Goal: Transaction & Acquisition: Purchase product/service

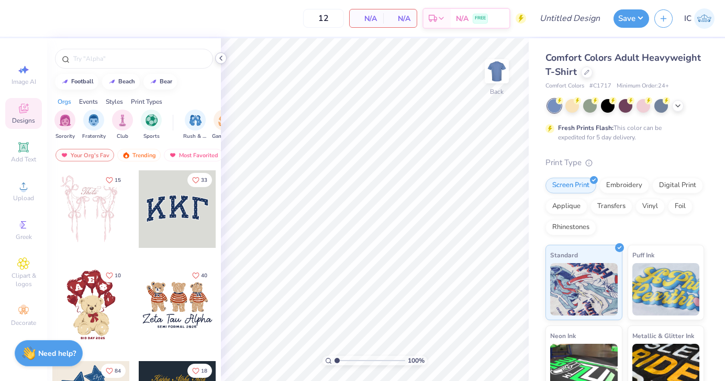
click at [222, 58] on icon at bounding box center [221, 58] width 8 height 8
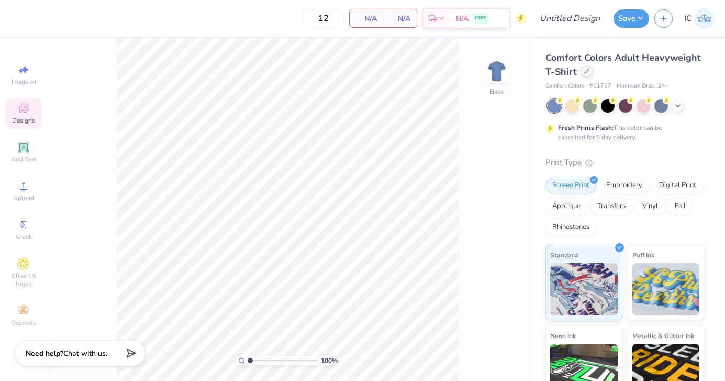
click at [585, 73] on icon at bounding box center [587, 71] width 5 height 5
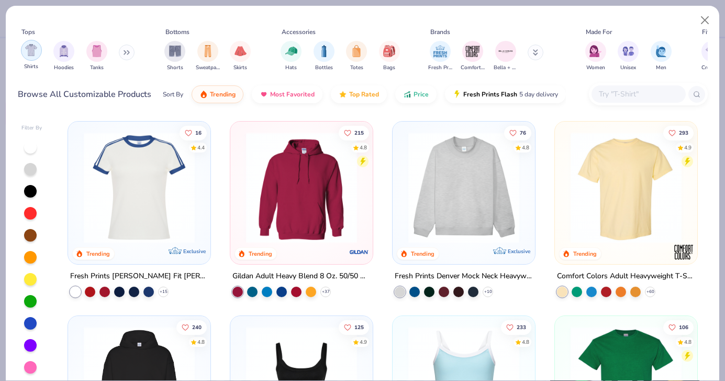
click at [27, 53] on img "filter for Shirts" at bounding box center [31, 50] width 12 height 12
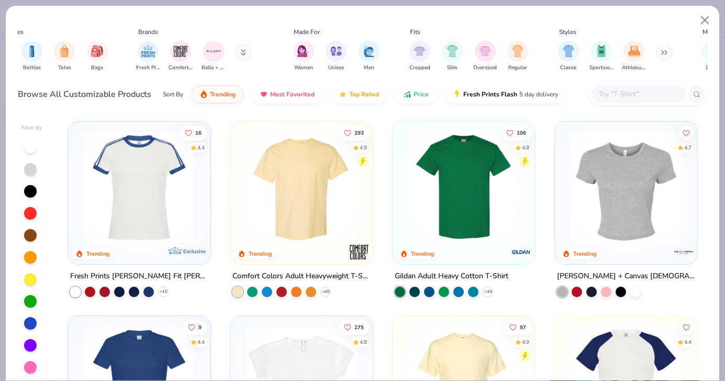
scroll to position [0, 293]
click at [631, 53] on img "filter for Athleisure" at bounding box center [634, 50] width 12 height 12
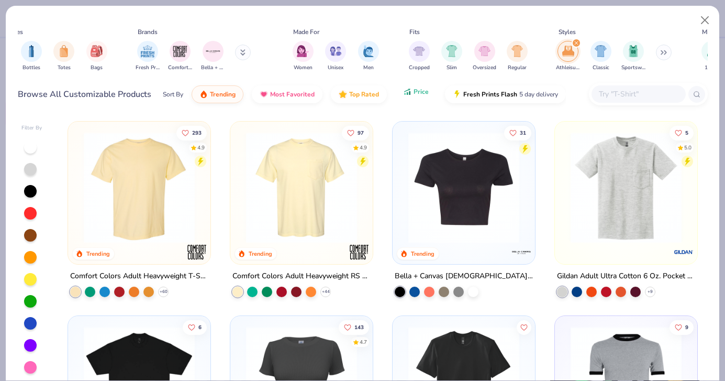
click at [415, 100] on button "Price" at bounding box center [415, 92] width 41 height 18
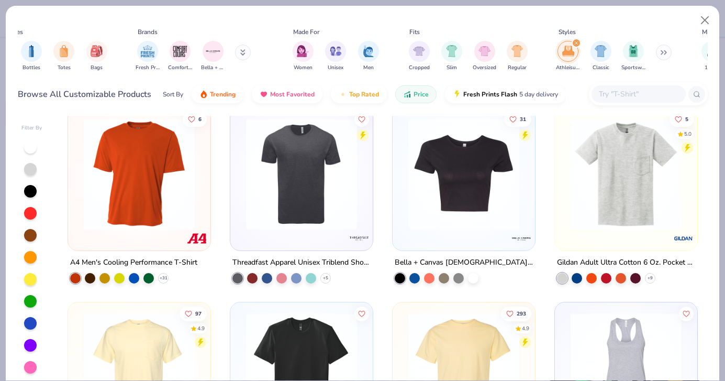
scroll to position [206, 0]
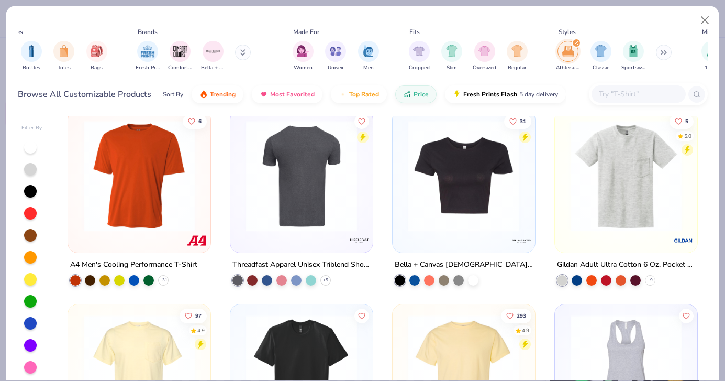
click at [311, 209] on img at bounding box center [302, 175] width 122 height 111
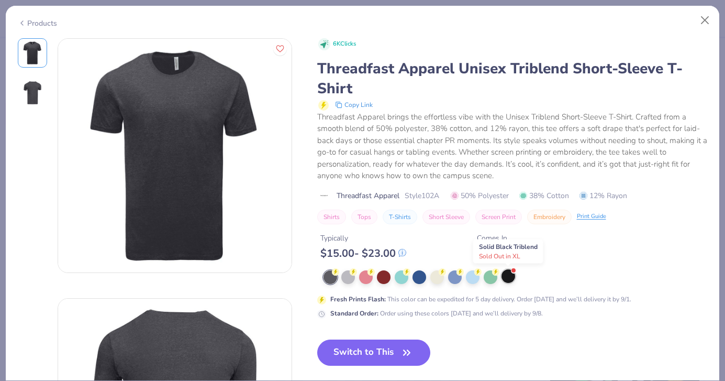
click at [511, 281] on div at bounding box center [509, 276] width 14 height 14
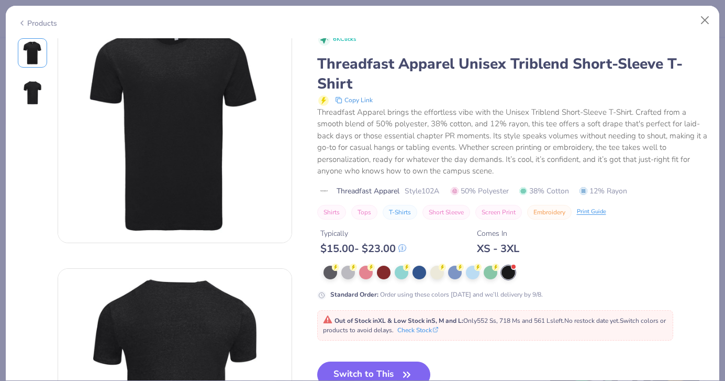
scroll to position [31, 0]
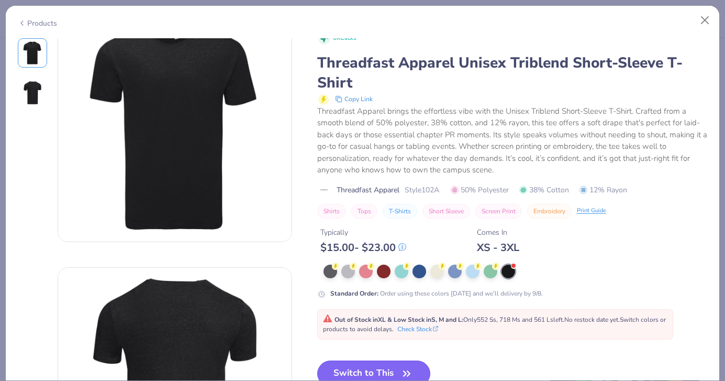
click at [383, 365] on button "Switch to This" at bounding box center [374, 373] width 114 height 26
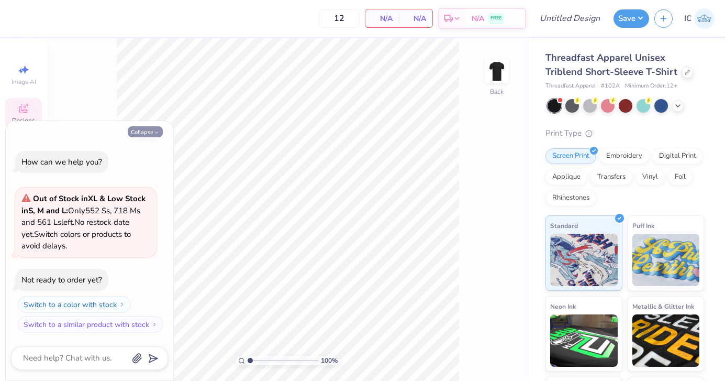
click at [150, 132] on button "Collapse" at bounding box center [145, 131] width 35 height 11
type textarea "x"
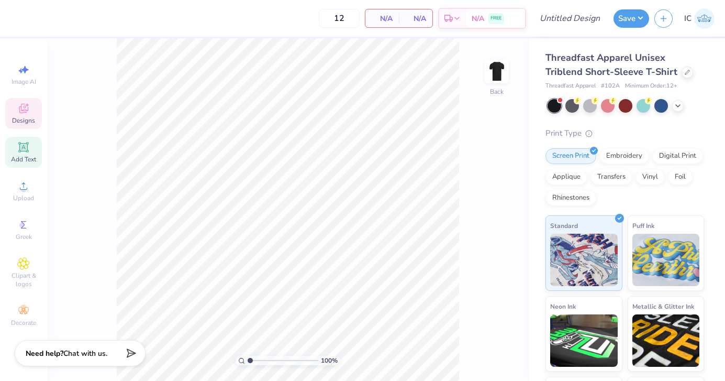
click at [27, 161] on span "Add Text" at bounding box center [23, 159] width 25 height 8
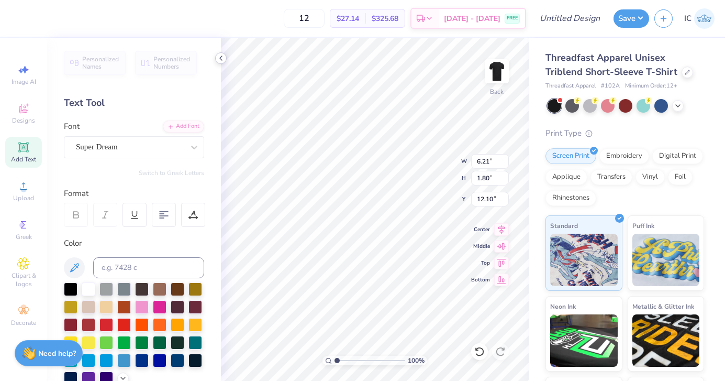
click at [222, 57] on icon at bounding box center [221, 58] width 8 height 8
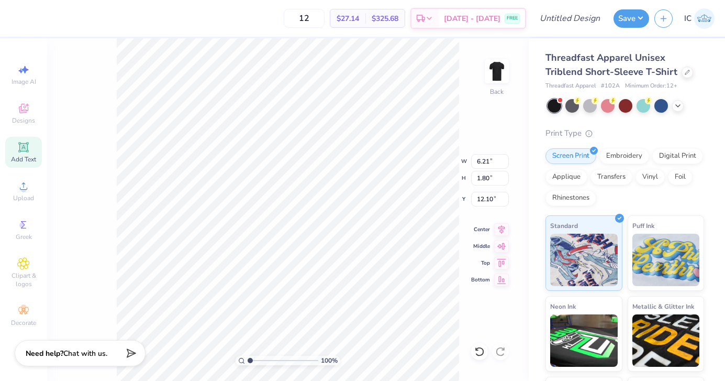
type input "3.00"
type textarea "T"
type textarea "Volleyball"
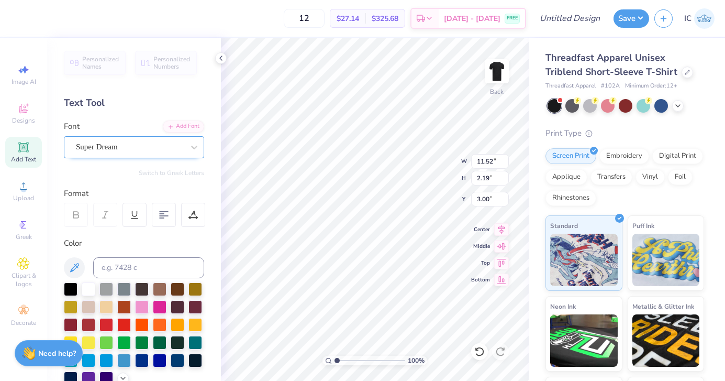
click at [134, 144] on div "Super Dream" at bounding box center [130, 147] width 110 height 16
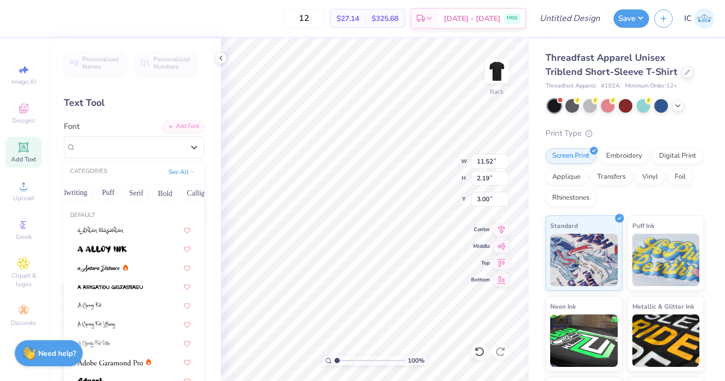
scroll to position [0, 76]
click at [144, 194] on button "Bold" at bounding box center [144, 192] width 26 height 17
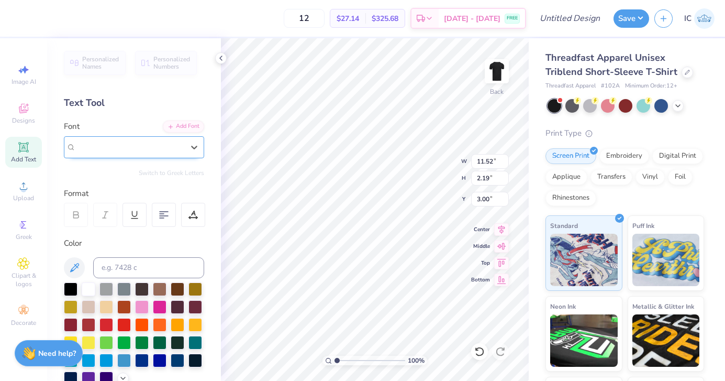
click at [118, 142] on span "Super Dream" at bounding box center [97, 147] width 42 height 12
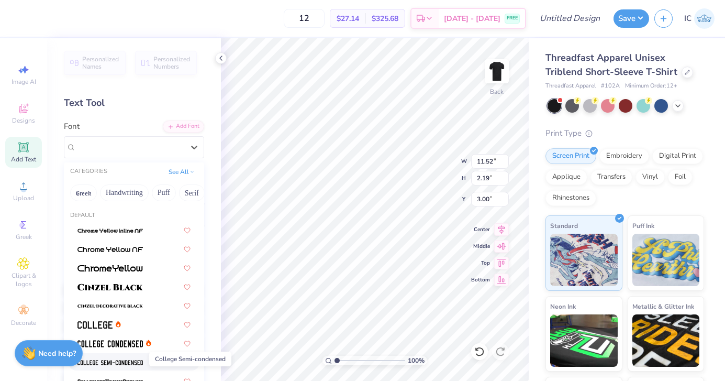
click at [112, 365] on img at bounding box center [110, 362] width 65 height 7
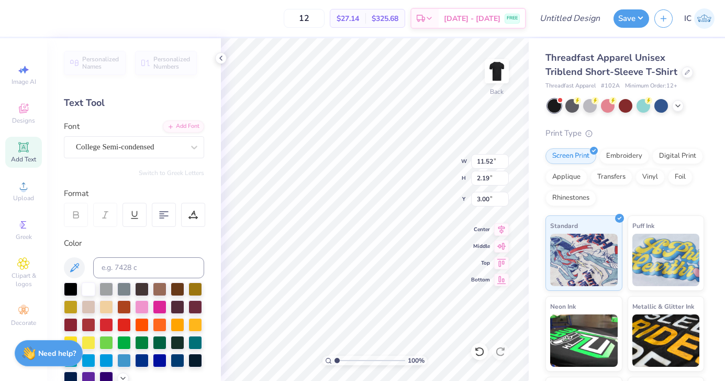
type input "11.66"
type input "1.76"
type input "2.12"
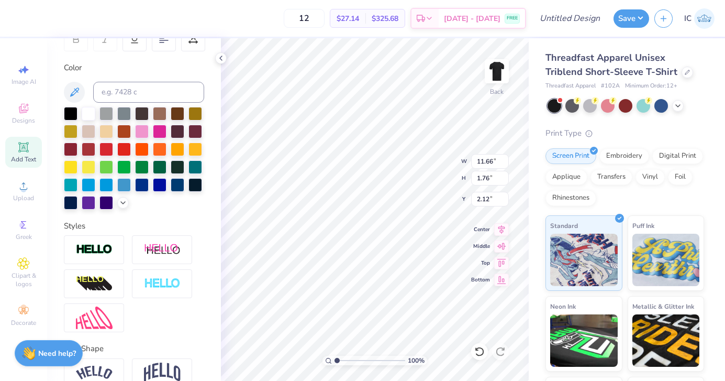
scroll to position [177, 0]
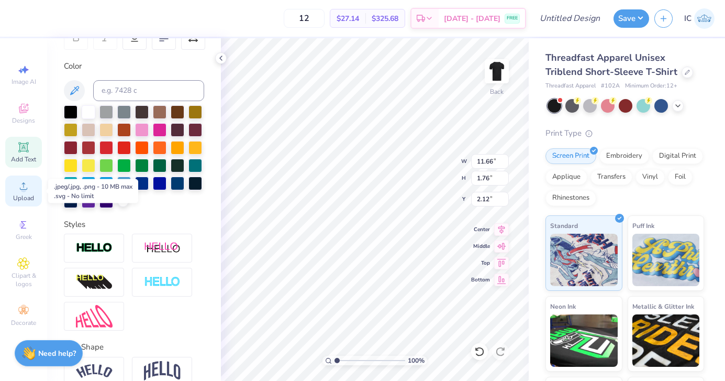
click at [28, 197] on span "Upload" at bounding box center [23, 198] width 21 height 8
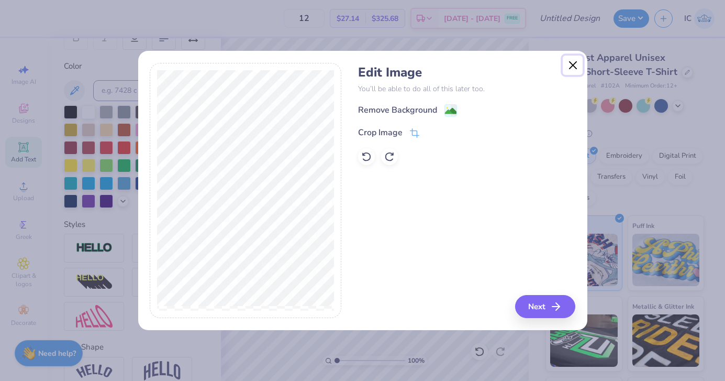
click at [576, 63] on button "Close" at bounding box center [573, 66] width 20 height 20
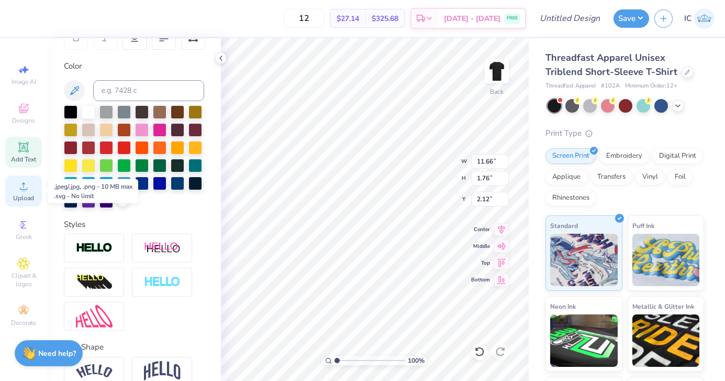
click at [25, 190] on circle at bounding box center [23, 189] width 6 height 6
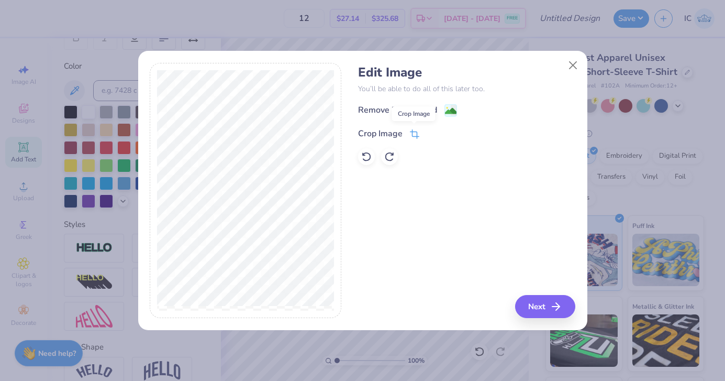
click at [413, 133] on icon at bounding box center [414, 133] width 9 height 9
click at [446, 135] on icon at bounding box center [447, 132] width 6 height 6
click at [413, 130] on icon at bounding box center [414, 133] width 9 height 9
click at [431, 131] on icon at bounding box center [432, 132] width 6 height 6
click at [449, 108] on image at bounding box center [451, 112] width 12 height 12
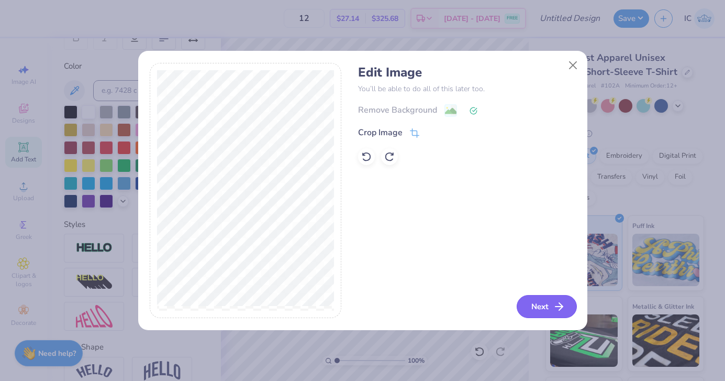
click at [553, 304] on icon "button" at bounding box center [559, 306] width 13 height 13
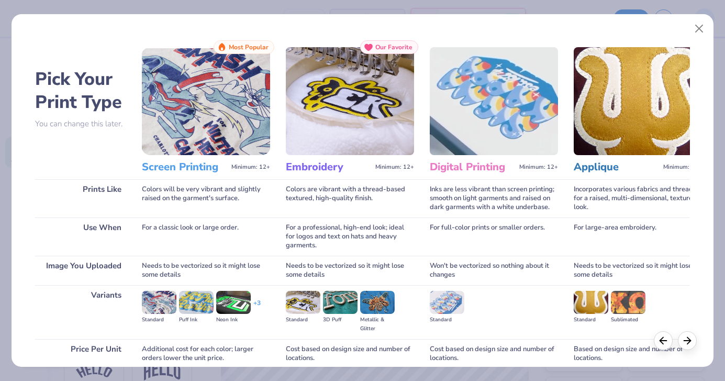
scroll to position [89, 0]
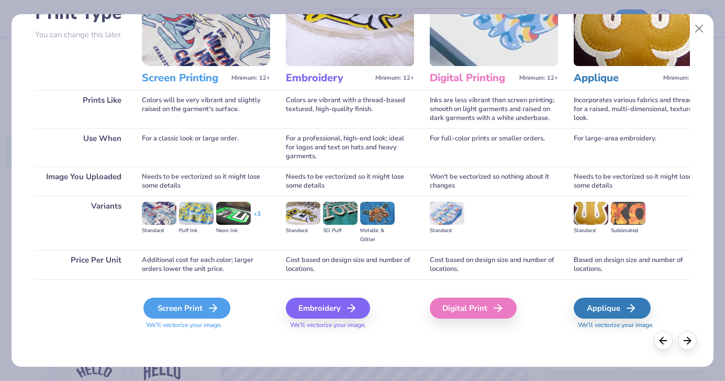
click at [188, 308] on div "Screen Print" at bounding box center [187, 308] width 87 height 21
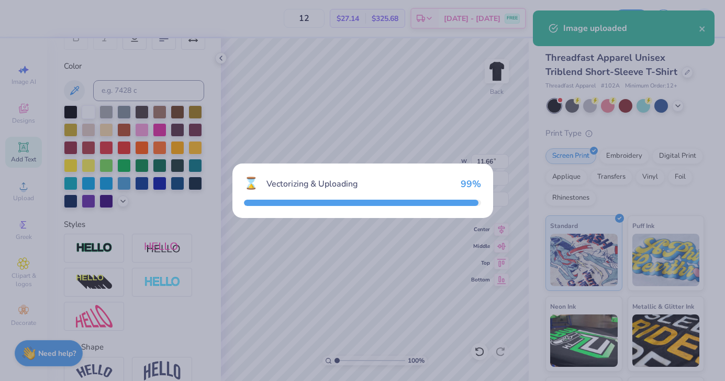
type input "10.10"
type input "5.45"
type input "10.27"
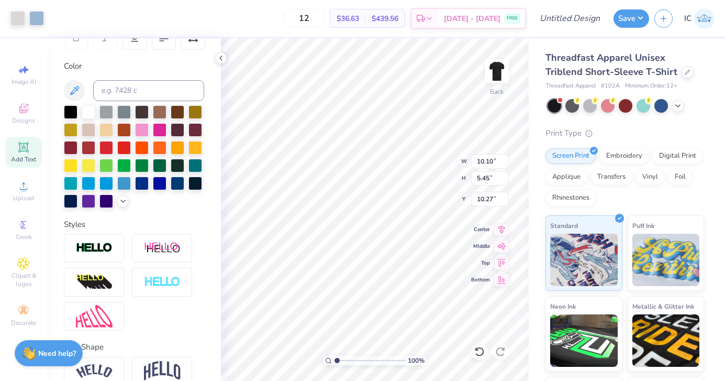
type input "10.18"
type input "5.23"
type input "4.41"
click at [28, 157] on span "Add Text" at bounding box center [23, 159] width 25 height 8
type textarea "T"
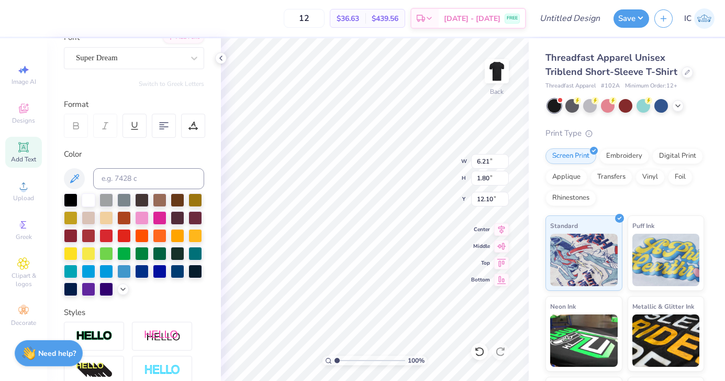
scroll to position [0, 0]
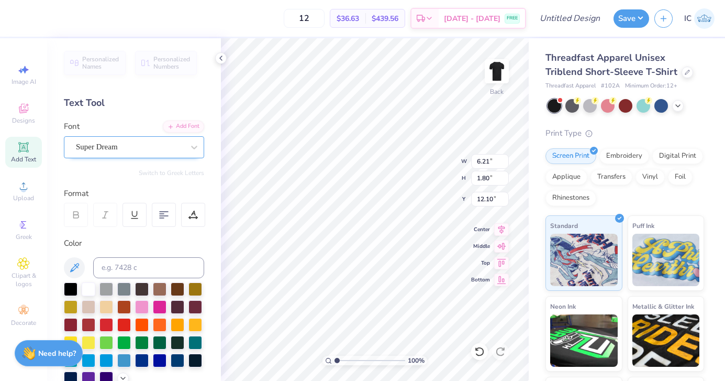
type textarea "WBHS"
click at [111, 156] on div "Super Dream" at bounding box center [134, 147] width 140 height 22
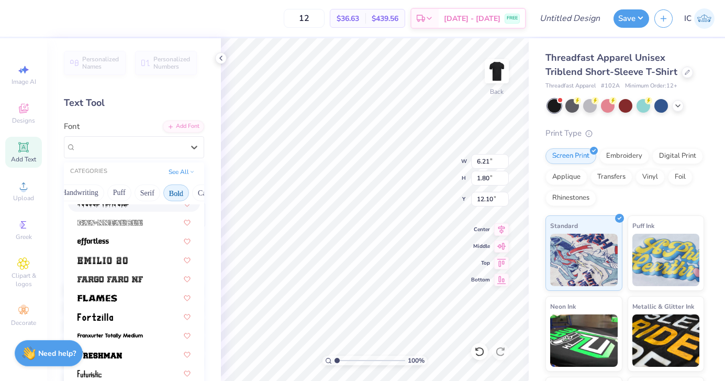
scroll to position [260, 0]
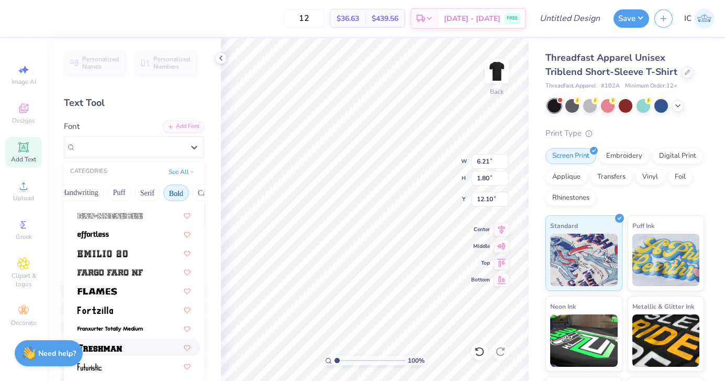
click at [133, 344] on div at bounding box center [134, 347] width 113 height 11
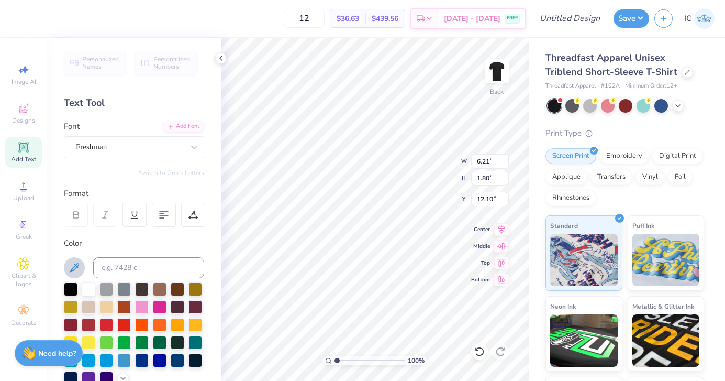
click at [73, 263] on icon at bounding box center [74, 267] width 13 height 13
type input "8.91"
type input "2.14"
type input "11.93"
type input "11.66"
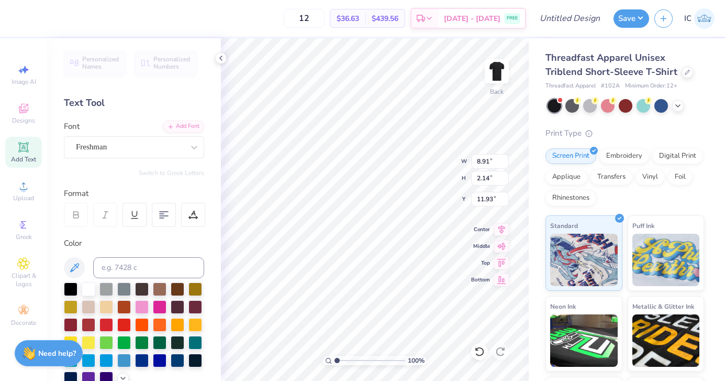
type input "1.76"
type input "2.12"
click at [76, 267] on icon at bounding box center [74, 267] width 9 height 9
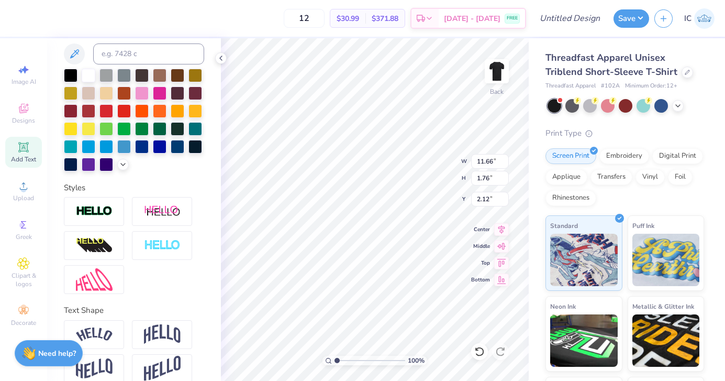
scroll to position [228, 0]
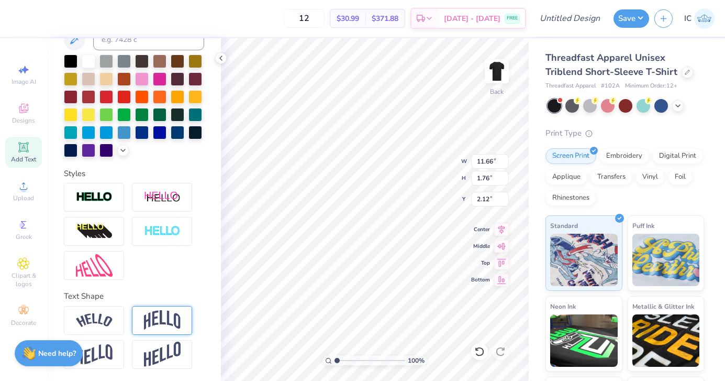
click at [145, 318] on img at bounding box center [162, 320] width 37 height 20
type input "4.17"
type input "0.92"
click at [190, 307] on line at bounding box center [190, 307] width 3 height 3
type input "1.76"
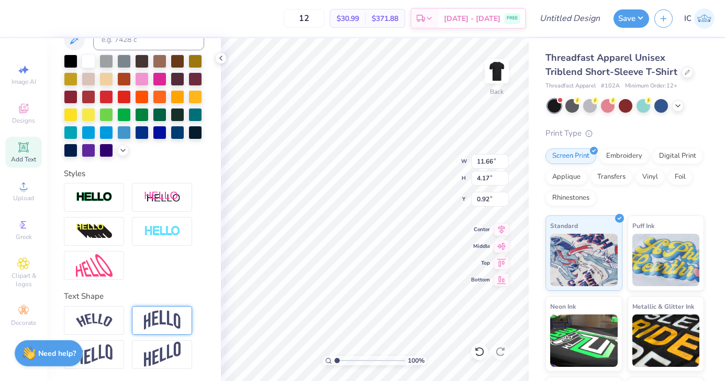
type input "2.12"
click at [86, 318] on img at bounding box center [94, 320] width 37 height 14
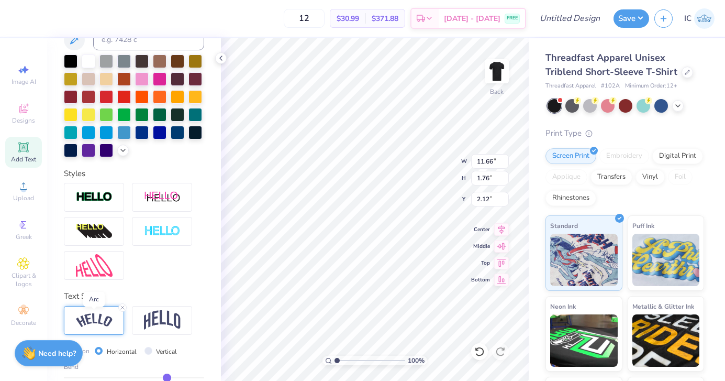
type input "13.52"
type input "3.46"
type input "1.27"
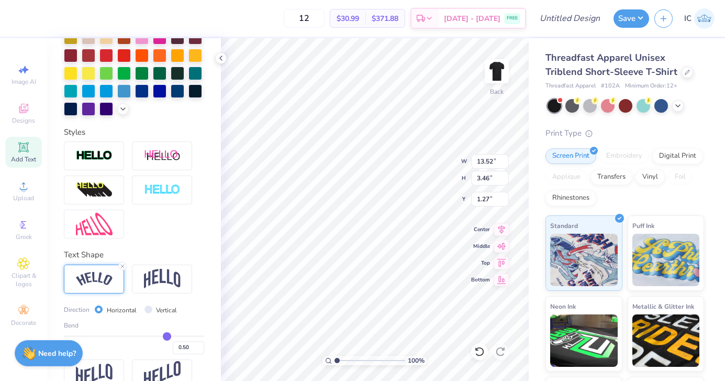
type input "0.47"
type input "0.46"
type input "0.45"
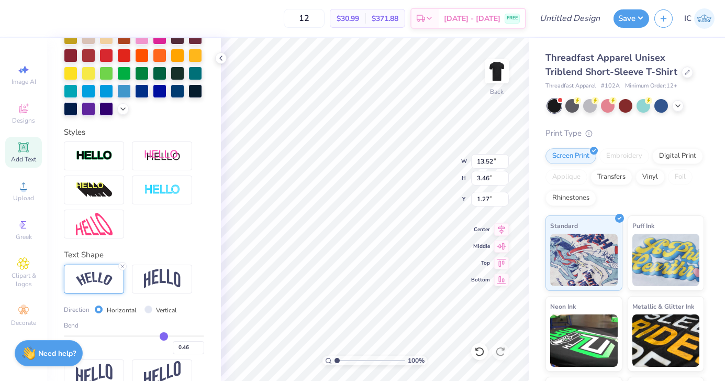
type input "0.45"
type input "0.44"
type input "0.43"
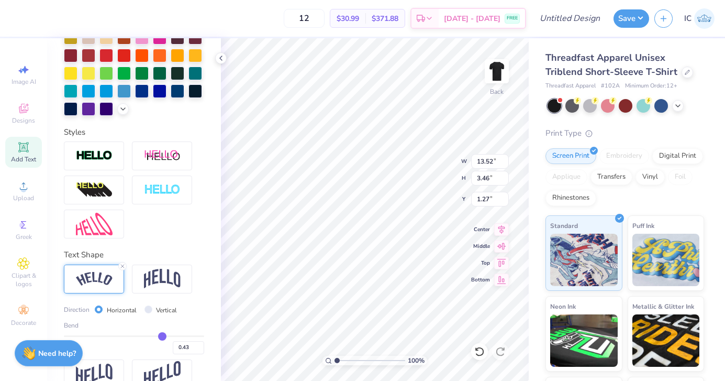
type input "0.42"
type input "0.41"
type input "0.4"
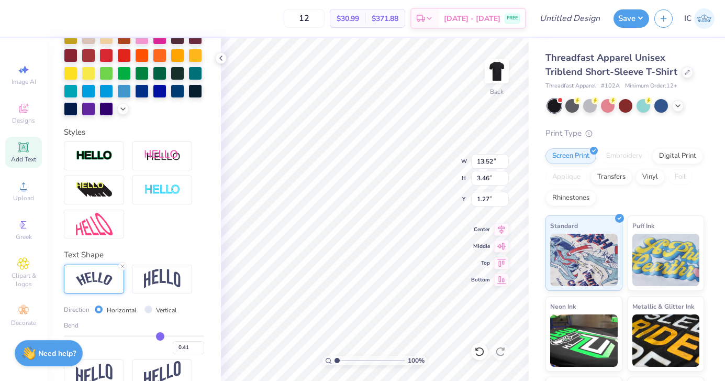
type input "0.40"
type input "0.39"
type input "0.38"
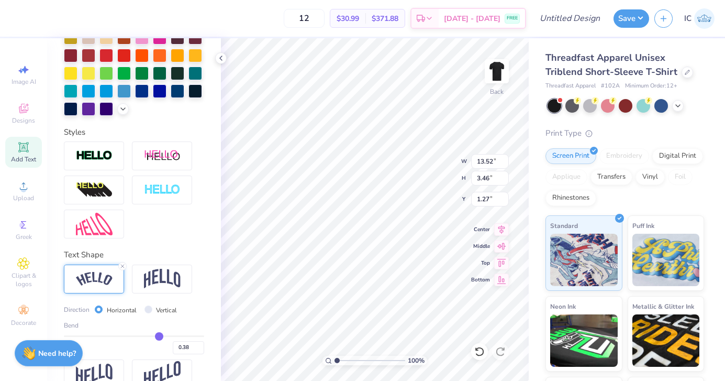
type input "0.37"
type input "0.36"
type input "0.35"
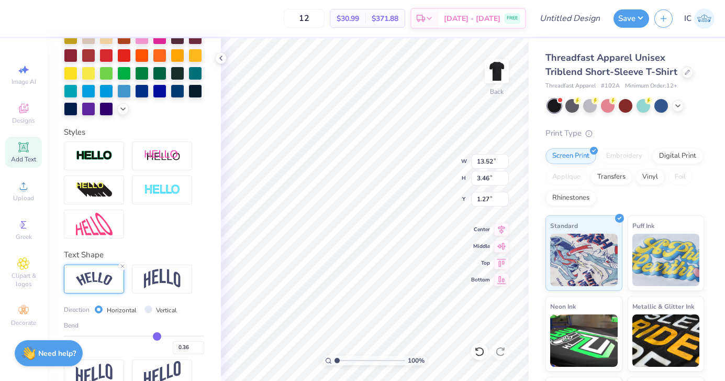
type input "0.35"
type input "0.34"
type input "0.33"
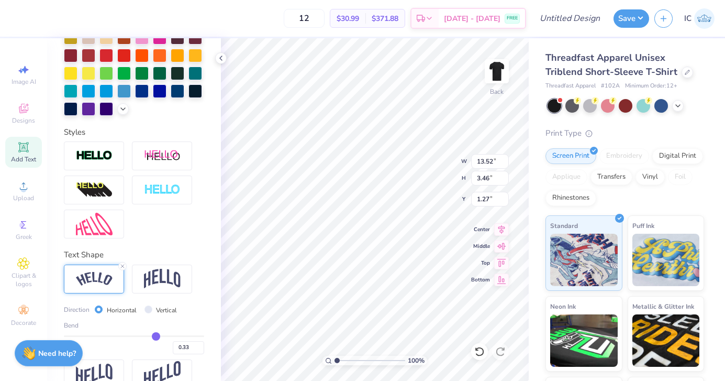
type input "0.32"
type input "0.31"
type input "0.3"
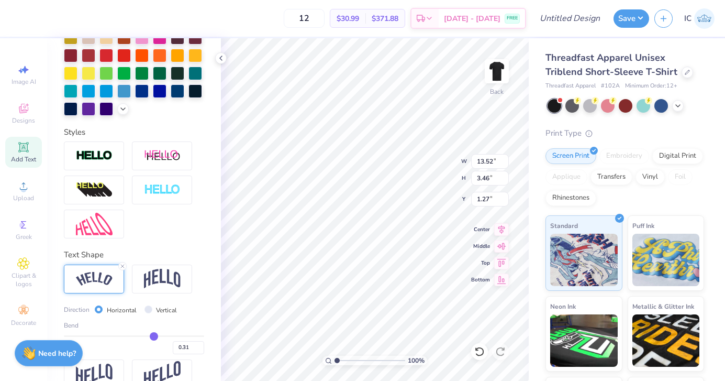
type input "0.30"
type input "0.29"
type input "0.28"
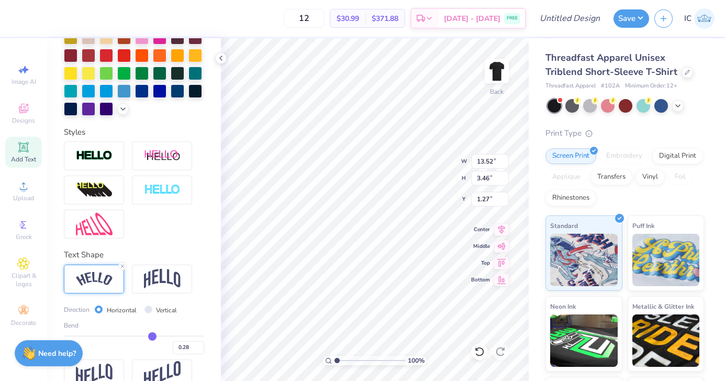
type input "0.27"
type input "0.26"
type input "0.25"
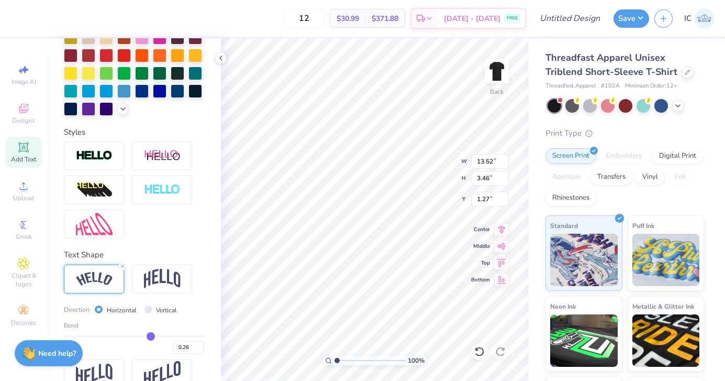
type input "0.25"
type input "0.24"
type input "0.23"
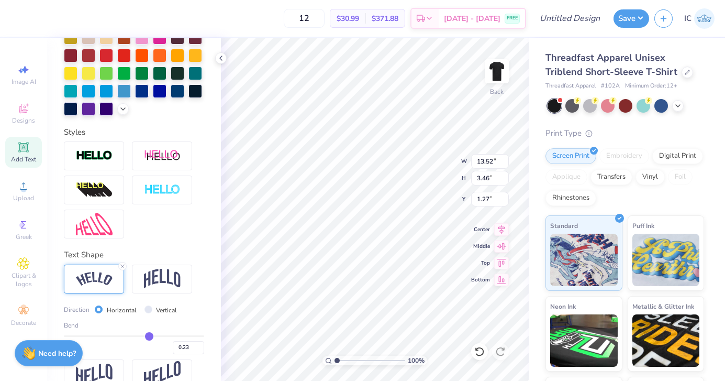
type input "0.22"
type input "0.21"
type input "0.2"
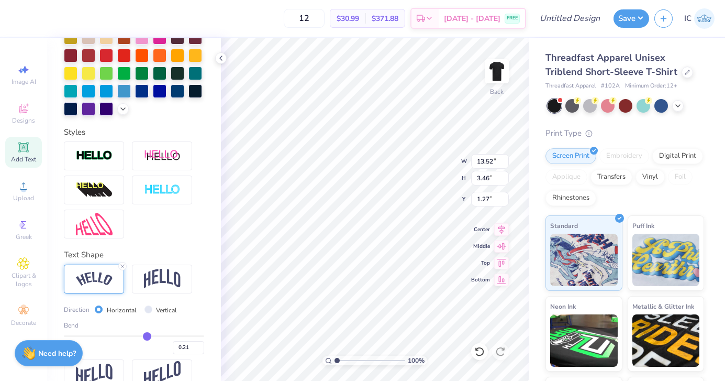
type input "0.20"
drag, startPoint x: 165, startPoint y: 337, endPoint x: 147, endPoint y: 340, distance: 18.6
type input "0.2"
click at [147, 337] on input "range" at bounding box center [134, 336] width 140 height 2
type input "12.28"
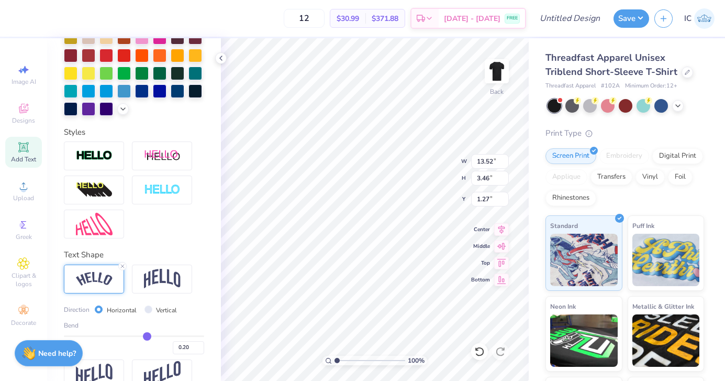
type input "2.04"
type input "1.98"
click at [152, 340] on div "0.20" at bounding box center [134, 344] width 140 height 19
type input "0.24"
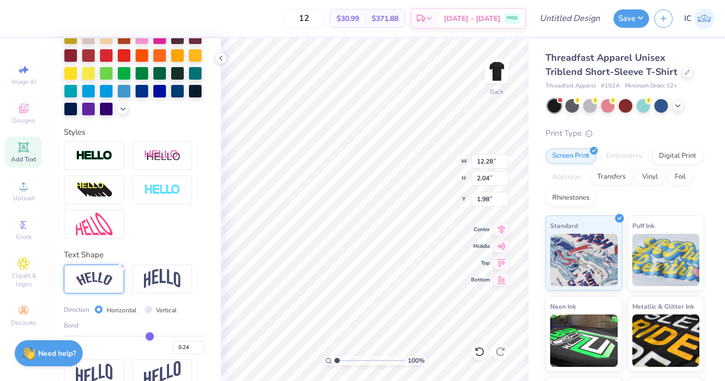
type input "0.25"
click at [150, 335] on input "range" at bounding box center [134, 336] width 140 height 2
type input "12.43"
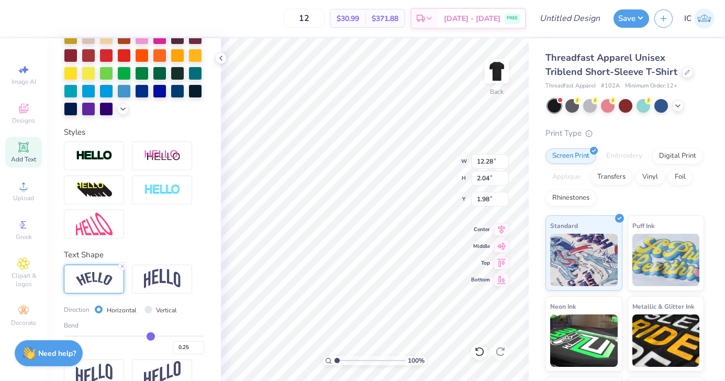
type input "2.20"
type input "1.90"
type input "0.26"
type input "0.27"
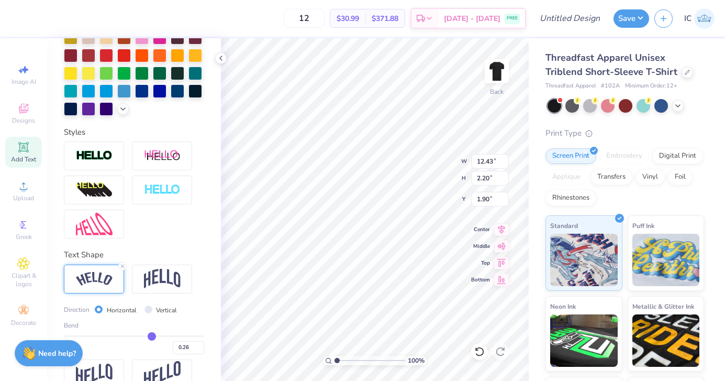
type input "0.27"
type input "0.28"
type input "0.29"
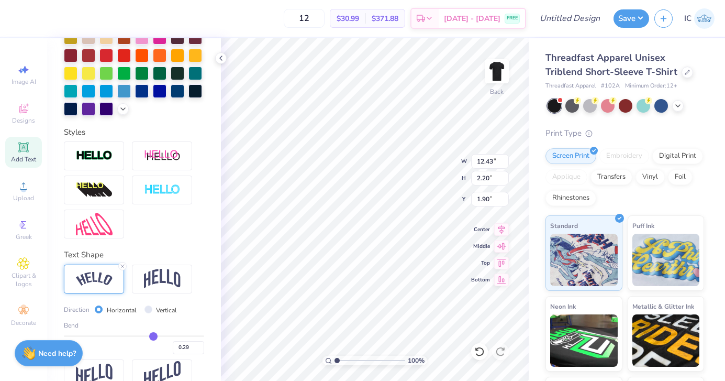
type input "0.3"
type input "0.30"
type input "0.31"
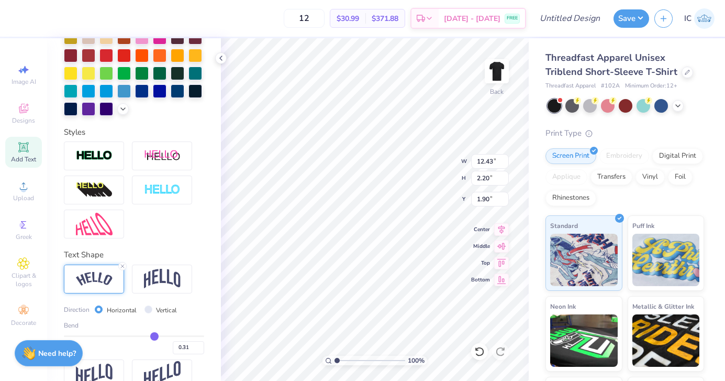
click at [154, 335] on input "range" at bounding box center [134, 336] width 140 height 2
type input "12.64"
type input "2.43"
type input "1.78"
type input "0.3"
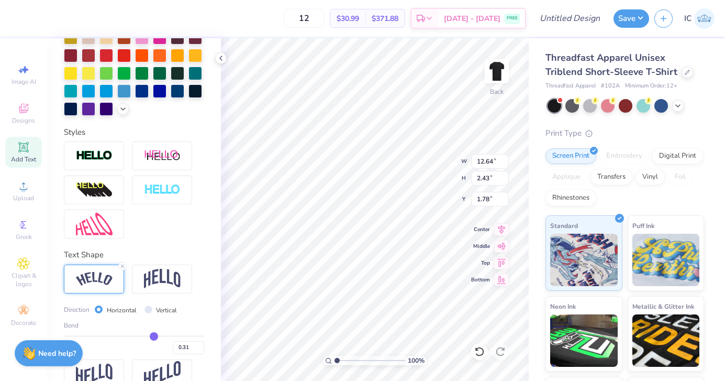
type input "0.30"
type input "0.29"
type input "0.28"
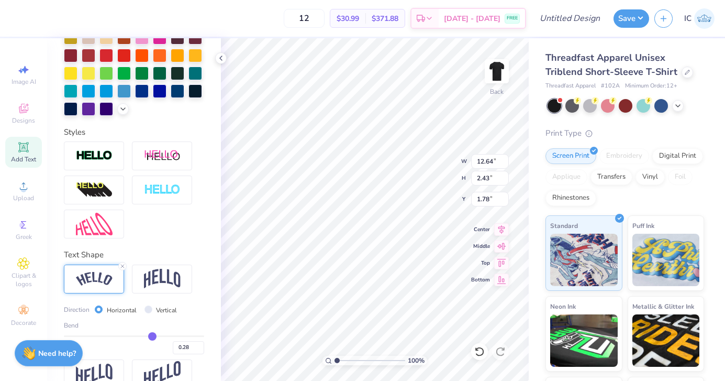
type input "0.27"
type input "0.26"
type input "0.25"
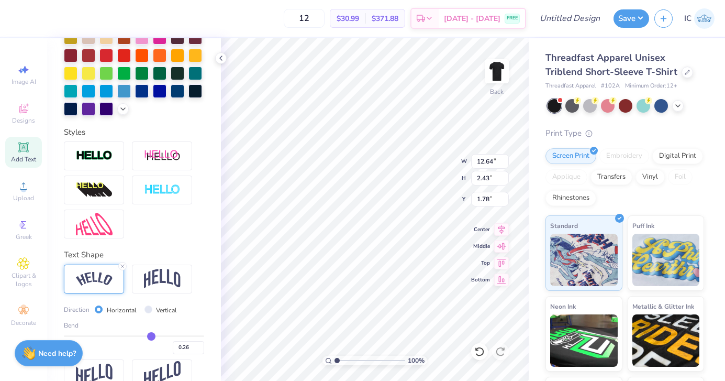
type input "0.25"
type input "0.26"
type input "0.27"
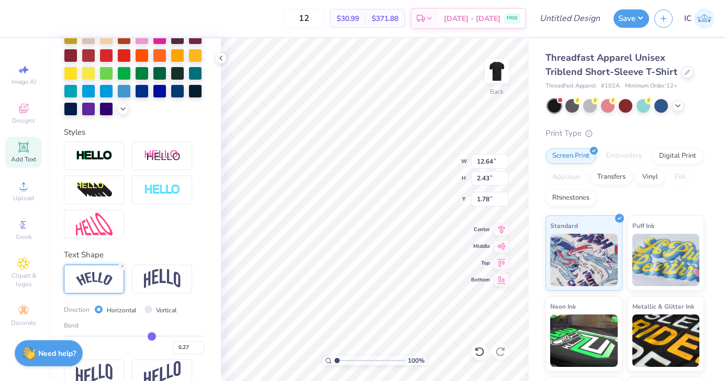
type input "0.28"
click at [152, 335] on input "range" at bounding box center [134, 336] width 140 height 2
type input "12.51"
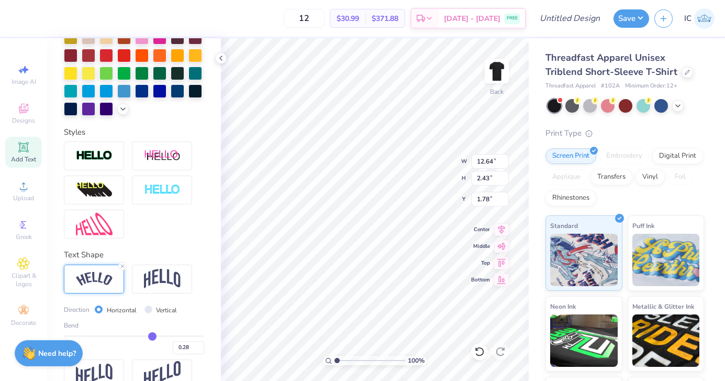
type input "2.31"
type input "1.85"
click at [18, 14] on div at bounding box center [17, 17] width 15 height 15
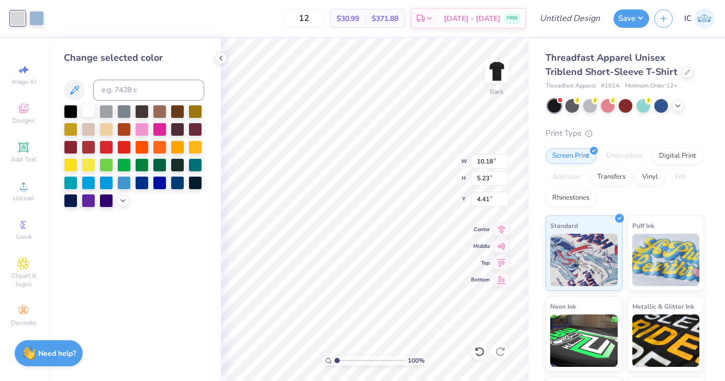
click at [86, 112] on div at bounding box center [89, 111] width 14 height 14
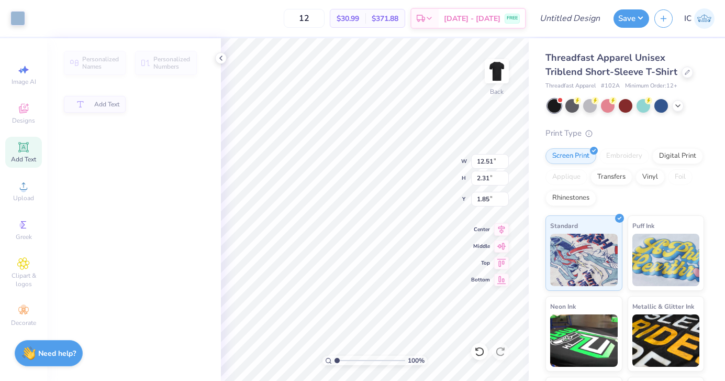
type input "12.51"
type input "2.31"
type input "1.85"
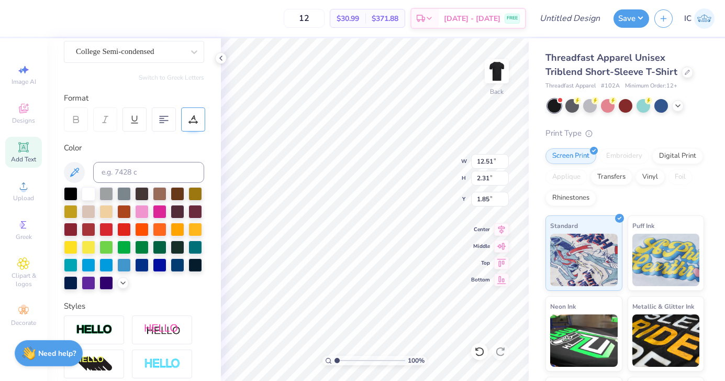
scroll to position [228, 0]
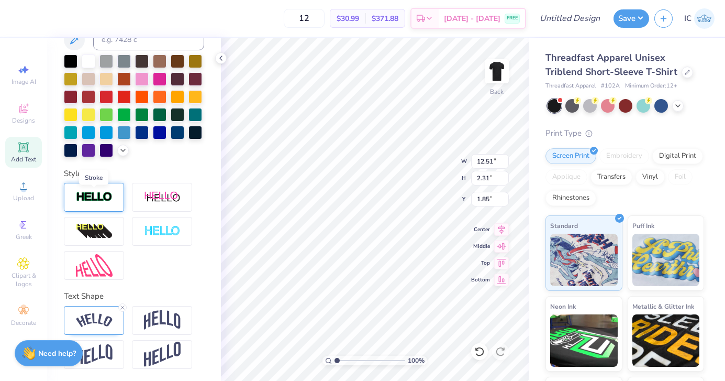
click at [109, 194] on img at bounding box center [94, 197] width 37 height 12
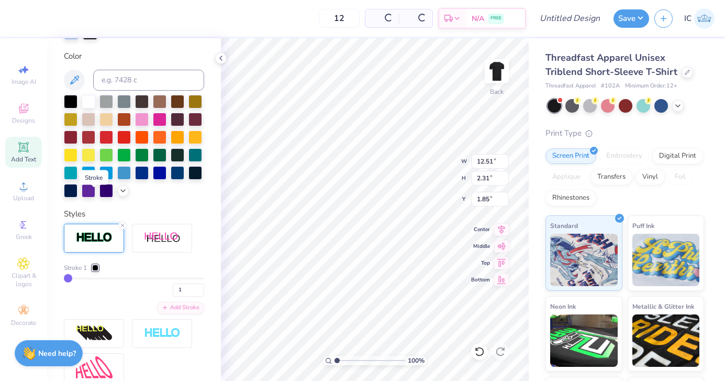
type input "12.55"
type input "2.34"
type input "1.83"
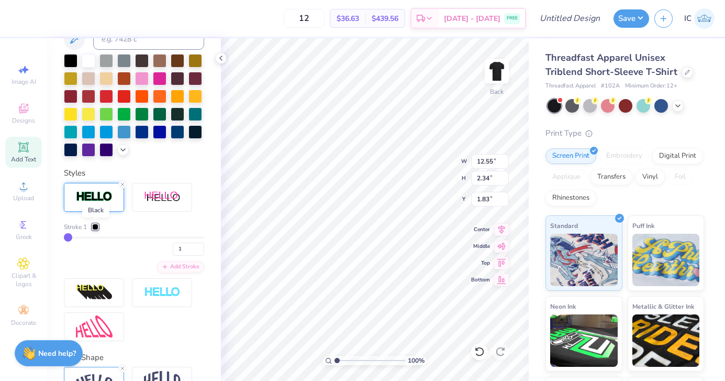
click at [97, 226] on div at bounding box center [95, 227] width 6 height 6
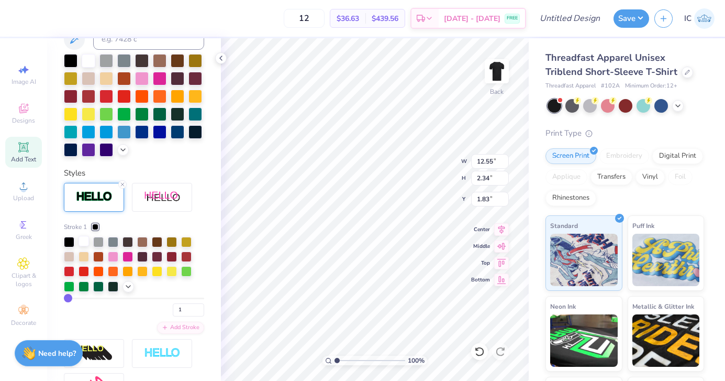
click at [84, 243] on div at bounding box center [84, 241] width 10 height 10
type input "2"
type input "3"
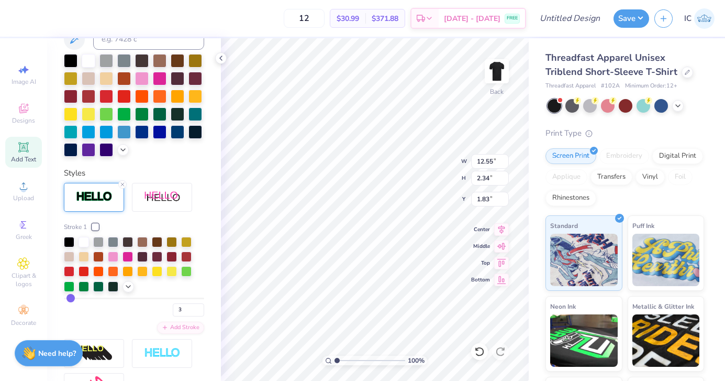
type input "4"
type input "3"
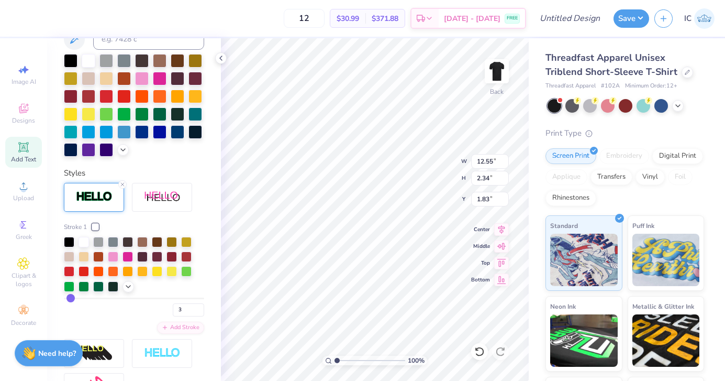
click at [70, 298] on input "range" at bounding box center [134, 299] width 140 height 2
type input "12.61"
type input "2.41"
type input "1.79"
type input "8.91"
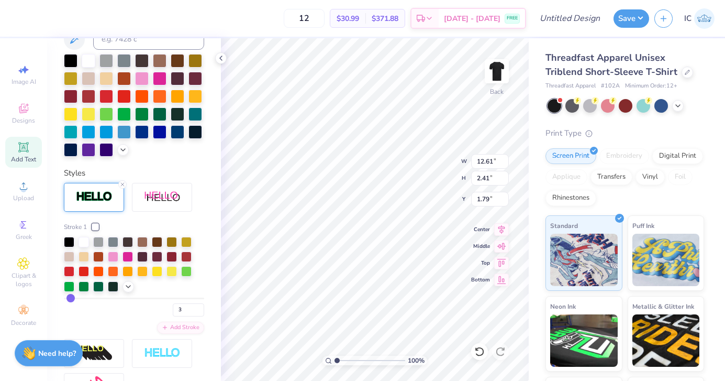
type input "2.14"
type input "11.93"
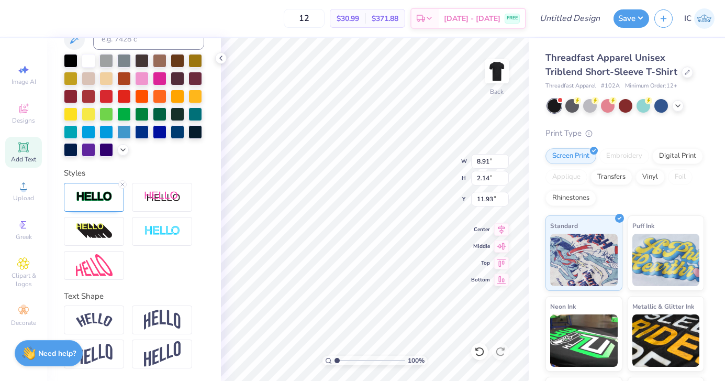
type input "8.95"
type input "2.18"
type input "10.43"
click at [102, 203] on div at bounding box center [94, 197] width 60 height 29
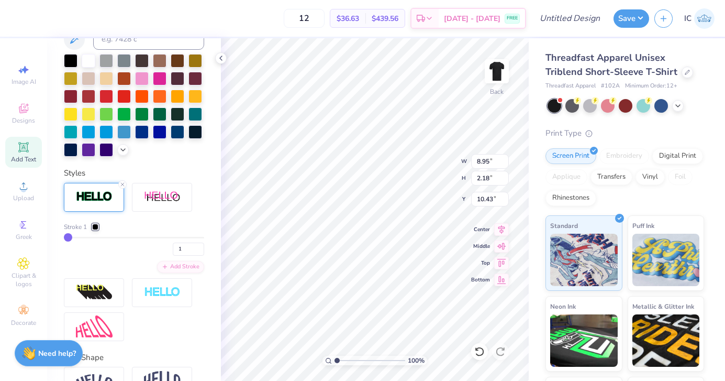
click at [97, 227] on div at bounding box center [95, 227] width 6 height 6
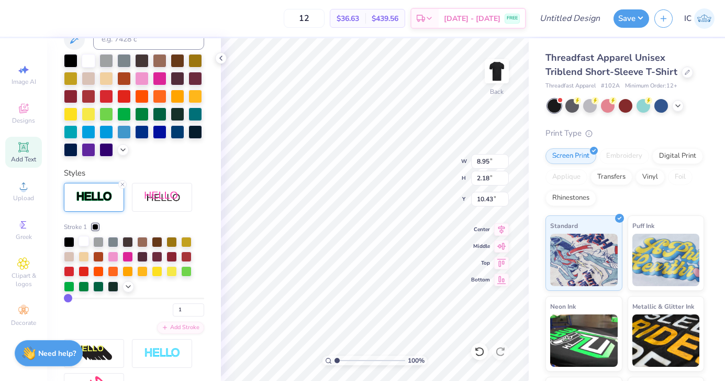
click at [82, 244] on div at bounding box center [84, 241] width 10 height 10
type input "2"
type input "8.98"
type input "2.21"
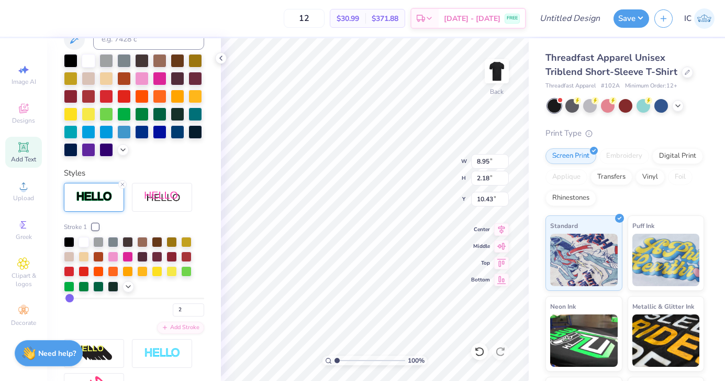
type input "10.41"
drag, startPoint x: 69, startPoint y: 297, endPoint x: 74, endPoint y: 299, distance: 5.5
type input "3"
type input "4"
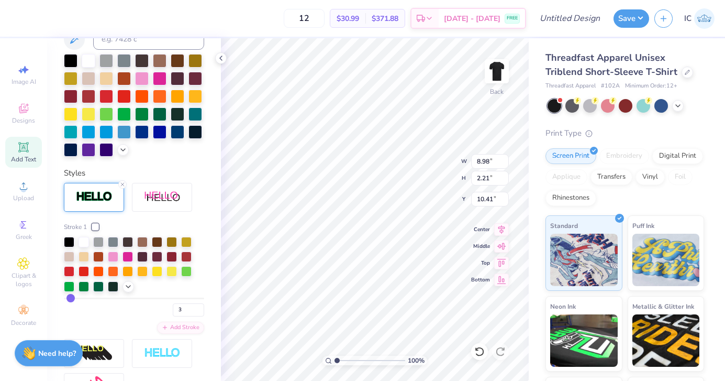
type input "4"
type input "5"
type input "4"
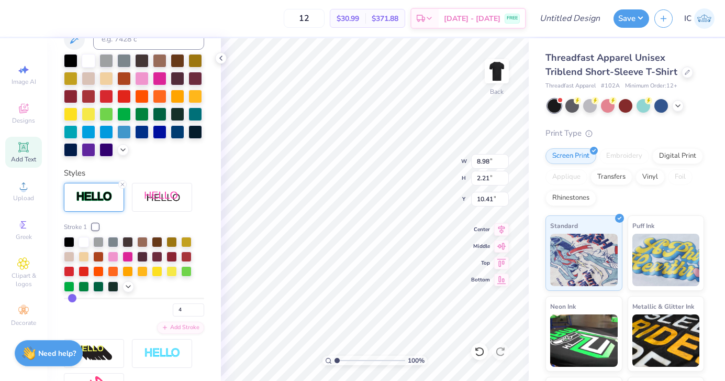
type input "3"
type input "9.01"
type input "2.24"
type input "10.39"
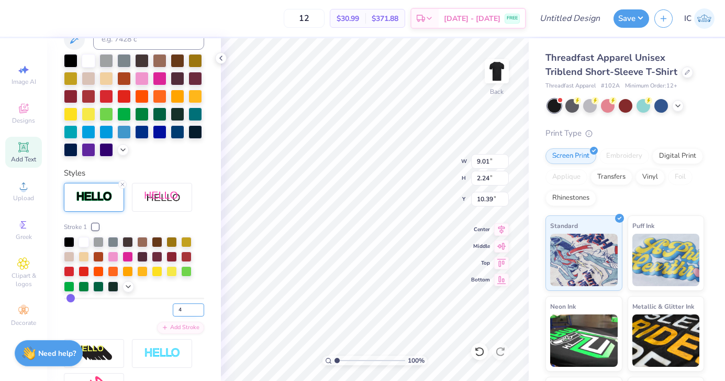
type input "4"
click at [201, 307] on input "4" at bounding box center [188, 309] width 31 height 13
type input "4"
click at [196, 225] on div "Stroke 1" at bounding box center [134, 226] width 140 height 9
type input "9.05"
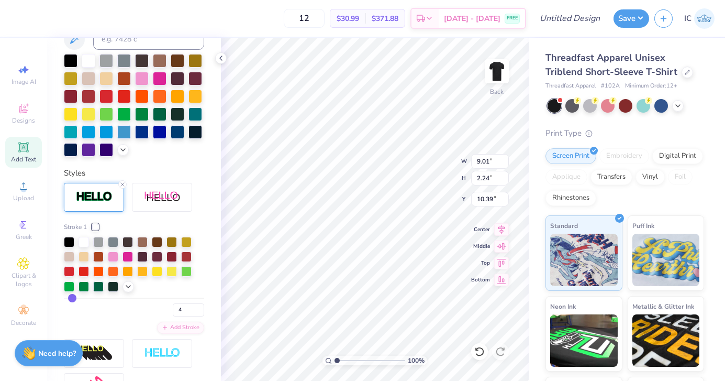
type input "2.28"
type input "10.38"
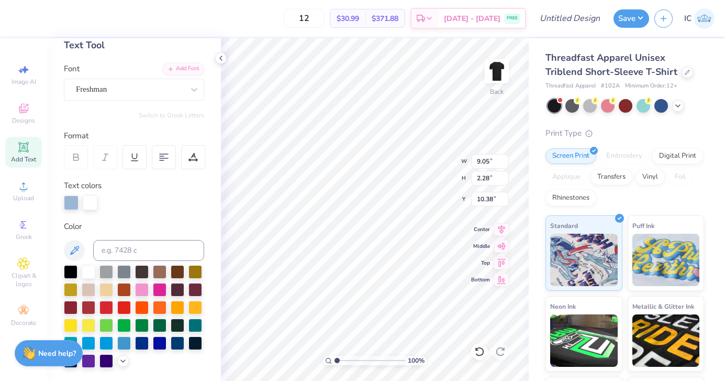
scroll to position [0, 0]
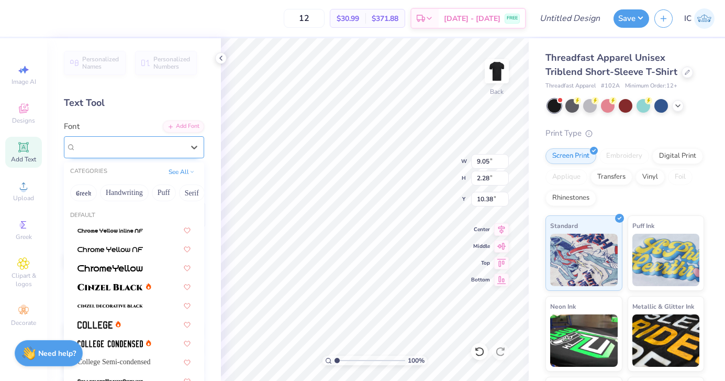
click at [133, 141] on div "Freshman" at bounding box center [130, 147] width 110 height 16
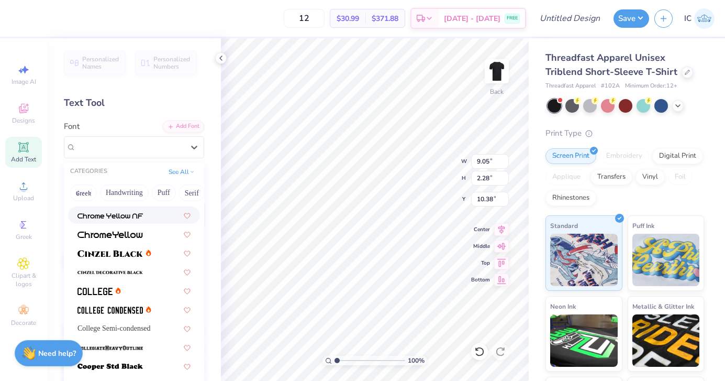
scroll to position [36, 0]
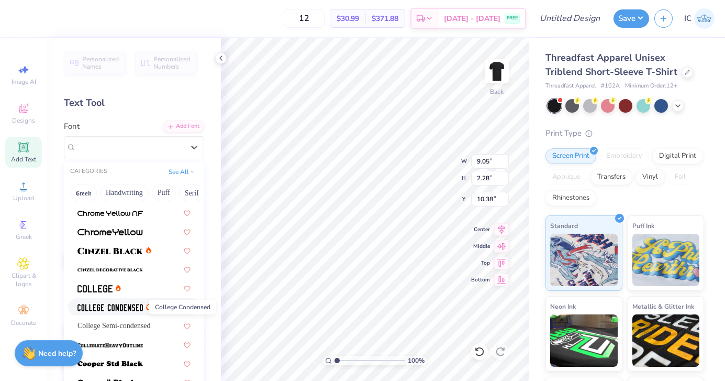
click at [101, 305] on img at bounding box center [110, 307] width 65 height 7
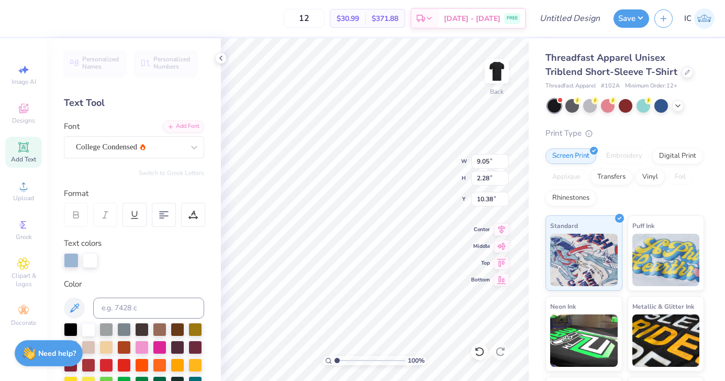
type input "5.02"
type input "1.89"
type input "10.57"
click at [133, 144] on div "College Condensed" at bounding box center [130, 147] width 110 height 16
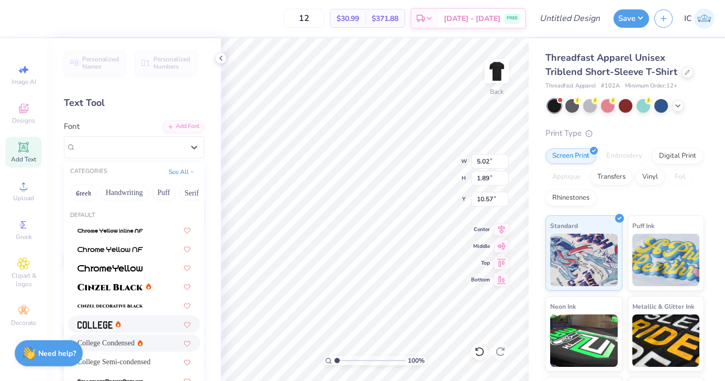
click at [129, 325] on div at bounding box center [134, 323] width 113 height 11
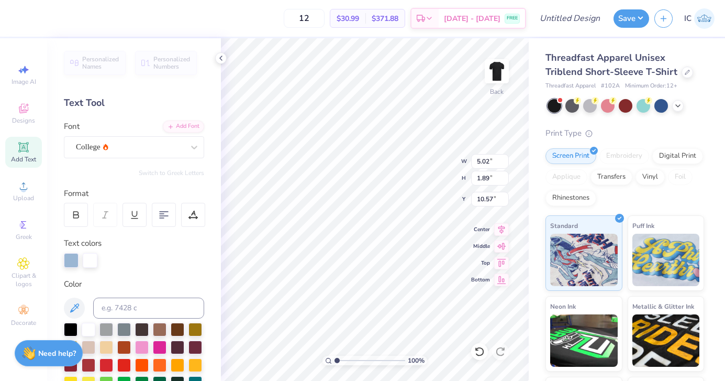
type input "6.03"
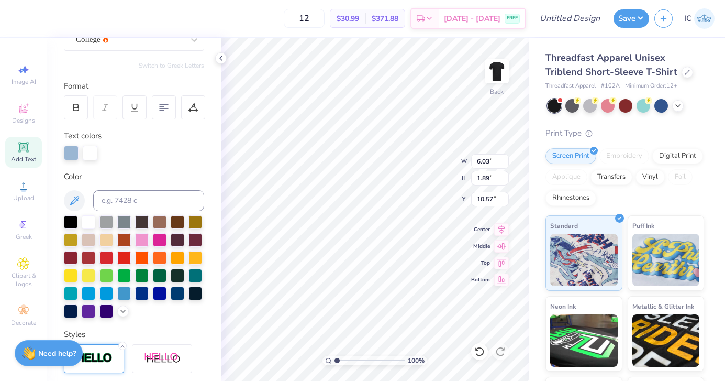
scroll to position [8, 0]
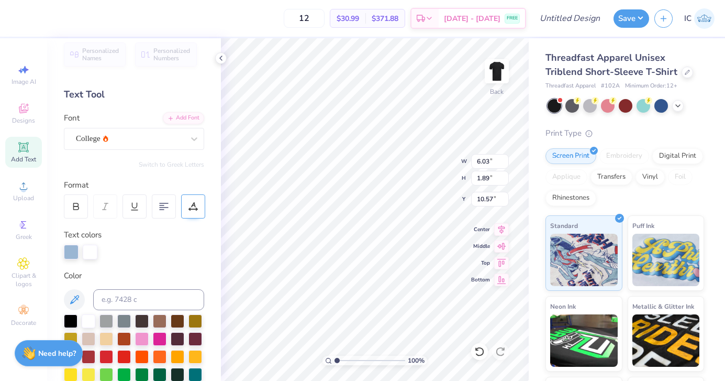
click at [198, 207] on div at bounding box center [193, 206] width 24 height 24
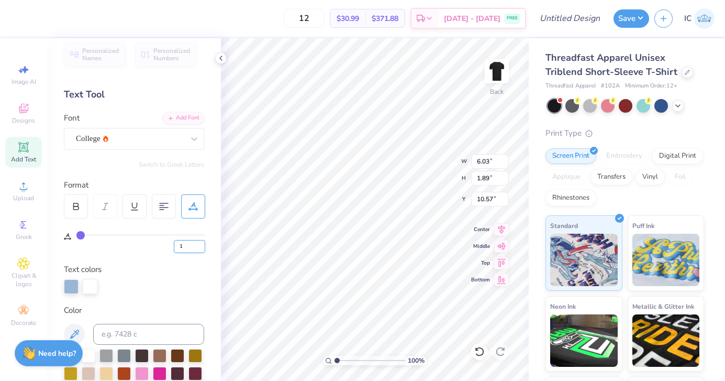
click at [203, 244] on input "1" at bounding box center [189, 246] width 31 height 13
click at [203, 244] on input "2" at bounding box center [189, 246] width 31 height 13
type input "3"
click at [203, 244] on input "3" at bounding box center [189, 246] width 31 height 13
type input "4"
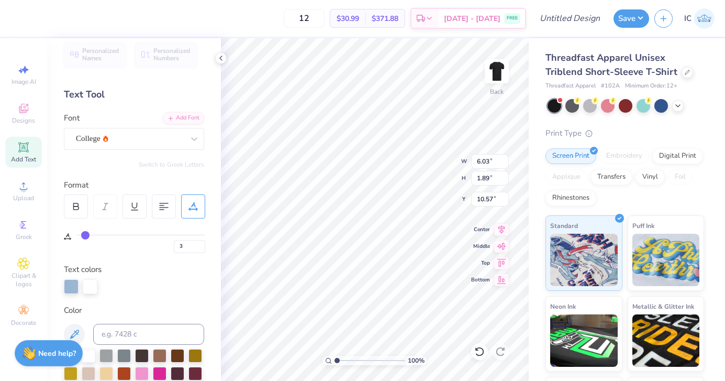
type input "4"
type input "5"
type input "6"
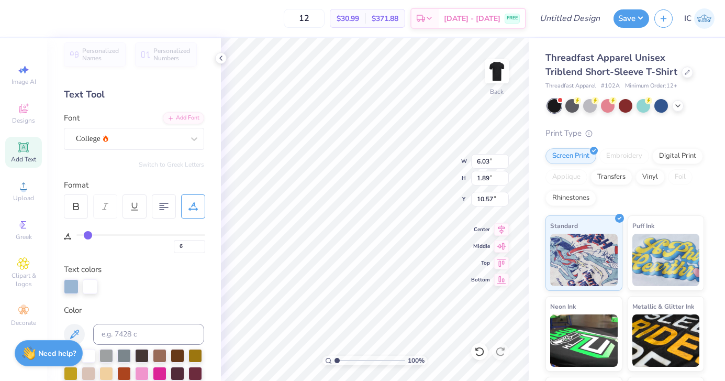
type input "7"
type input "8"
type input "9"
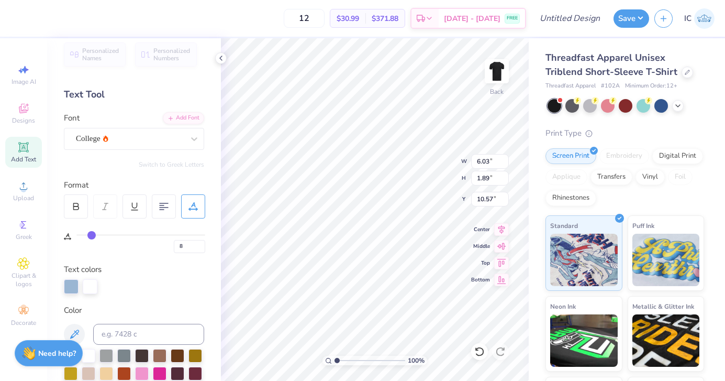
type input "9"
type input "10"
drag, startPoint x: 84, startPoint y: 233, endPoint x: 96, endPoint y: 233, distance: 12.0
click at [96, 234] on input "range" at bounding box center [140, 235] width 129 height 2
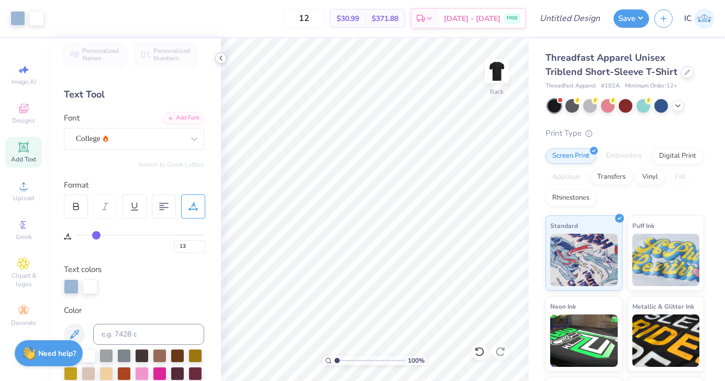
click at [217, 60] on icon at bounding box center [221, 58] width 8 height 8
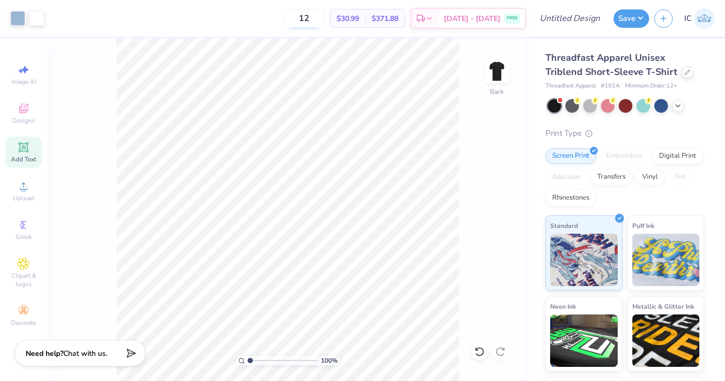
click at [325, 20] on input "12" at bounding box center [304, 18] width 41 height 19
click at [273, 14] on div "33 $19.24 Per Item $634.92 Total Est. Delivery Sep 6 - 9 FREE" at bounding box center [287, 18] width 477 height 37
click at [23, 195] on span "Upload" at bounding box center [23, 198] width 21 height 8
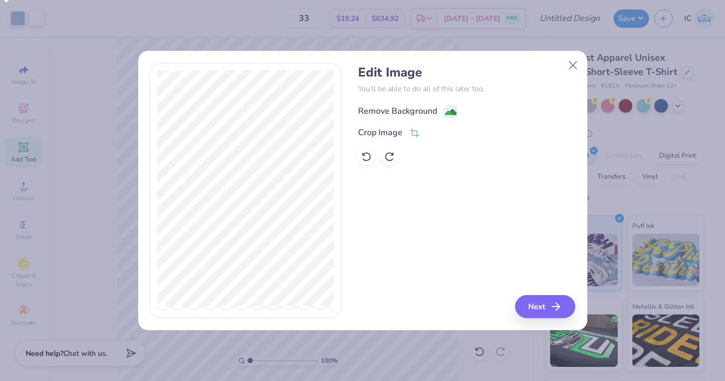
click at [449, 111] on image at bounding box center [451, 112] width 12 height 12
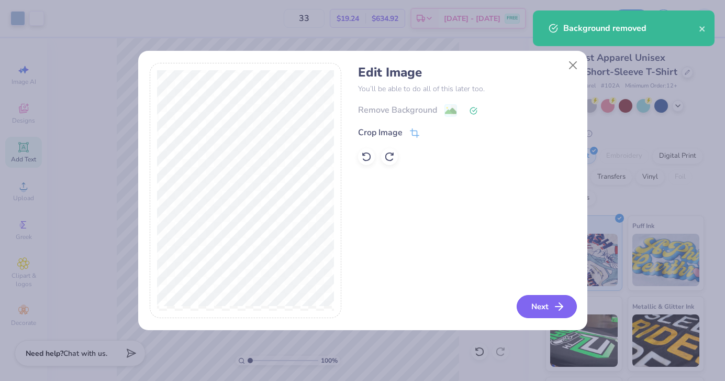
click at [537, 308] on button "Next" at bounding box center [547, 306] width 60 height 23
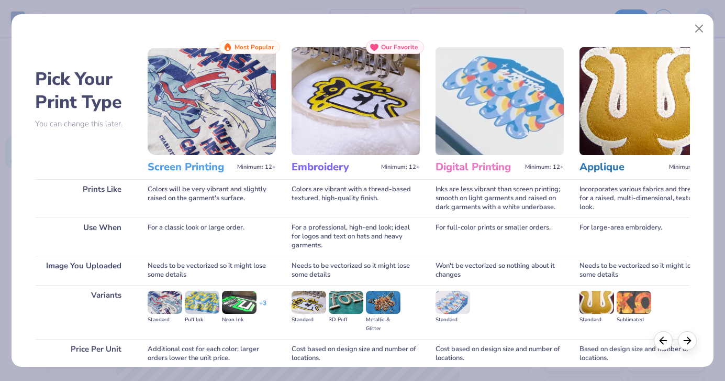
scroll to position [89, 0]
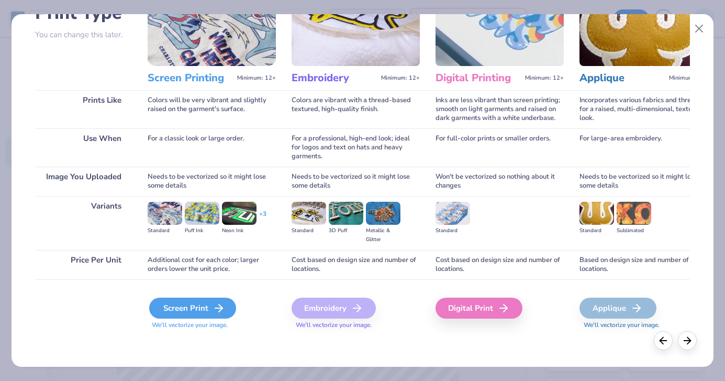
click at [206, 311] on div "Screen Print" at bounding box center [192, 308] width 87 height 21
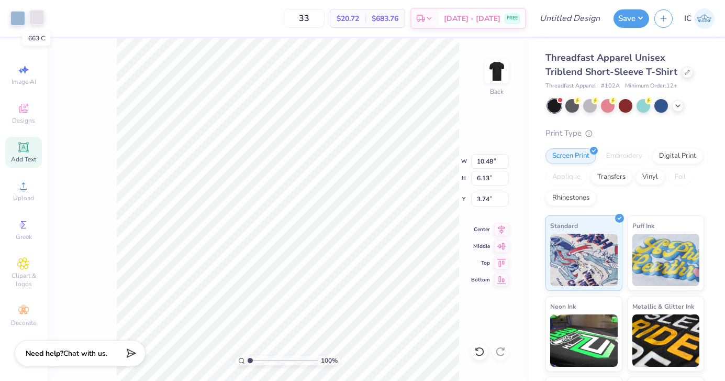
click at [41, 17] on div at bounding box center [36, 17] width 15 height 15
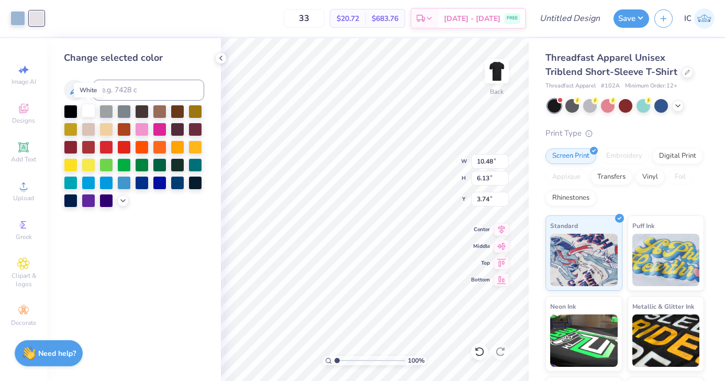
click at [89, 112] on div at bounding box center [89, 111] width 14 height 14
click at [219, 60] on icon at bounding box center [221, 58] width 8 height 8
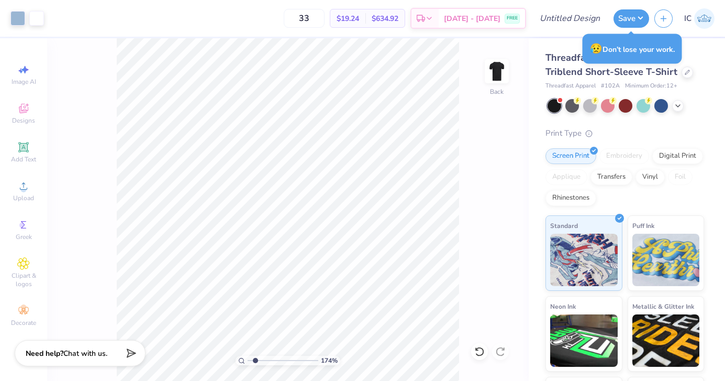
click at [255, 360] on input "range" at bounding box center [283, 360] width 71 height 9
drag, startPoint x: 254, startPoint y: 360, endPoint x: 230, endPoint y: 361, distance: 23.1
click at [248, 361] on input "range" at bounding box center [283, 360] width 71 height 9
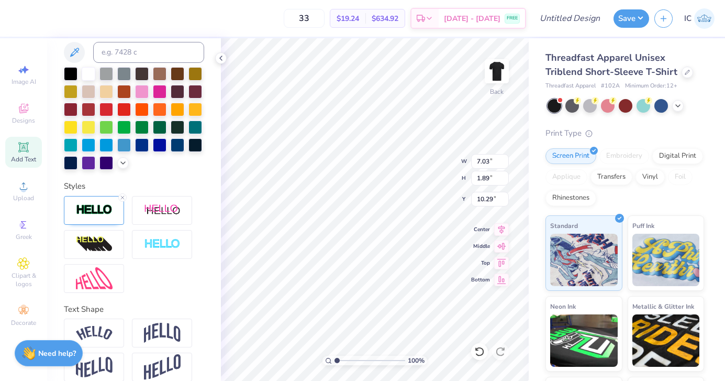
scroll to position [269, 0]
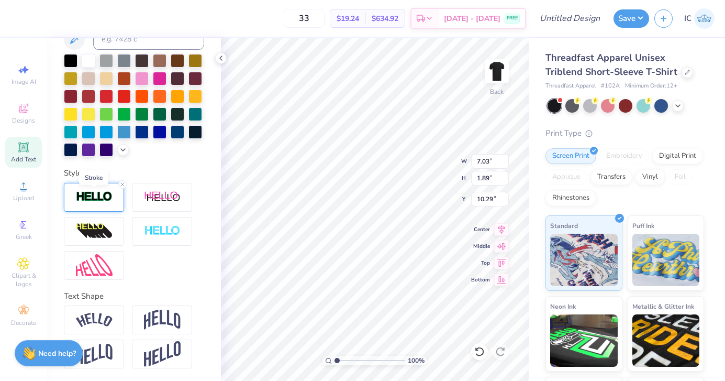
click at [91, 197] on img at bounding box center [94, 197] width 37 height 12
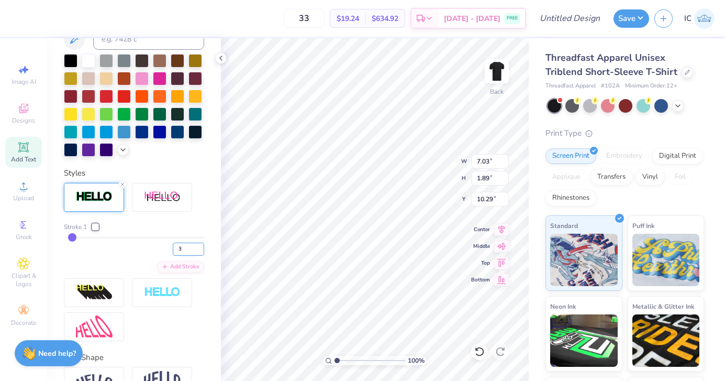
click at [199, 251] on input "3" at bounding box center [188, 249] width 31 height 13
click at [218, 54] on icon at bounding box center [221, 58] width 8 height 8
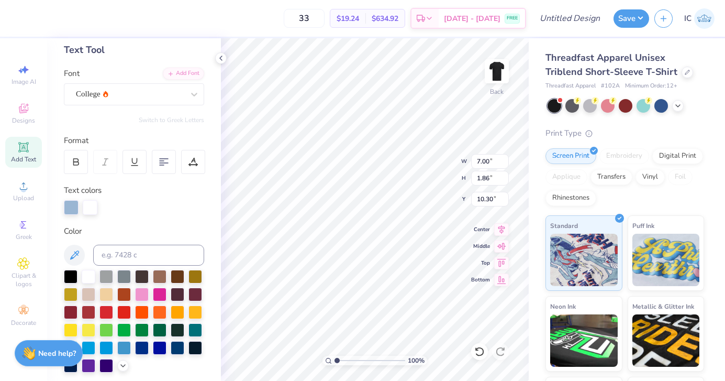
scroll to position [52, 0]
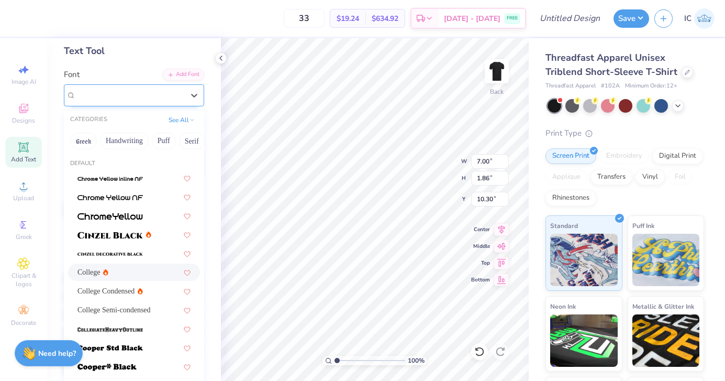
click at [119, 94] on div "College" at bounding box center [130, 95] width 110 height 16
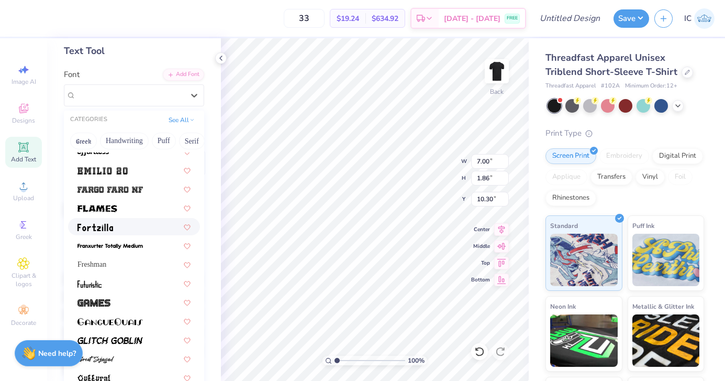
scroll to position [293, 0]
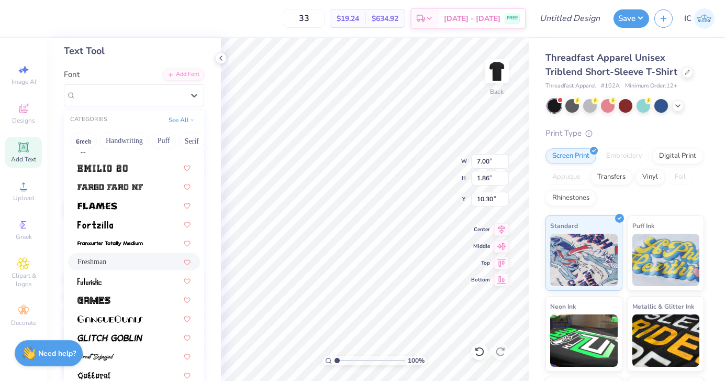
click at [118, 263] on div "Freshman" at bounding box center [134, 261] width 113 height 11
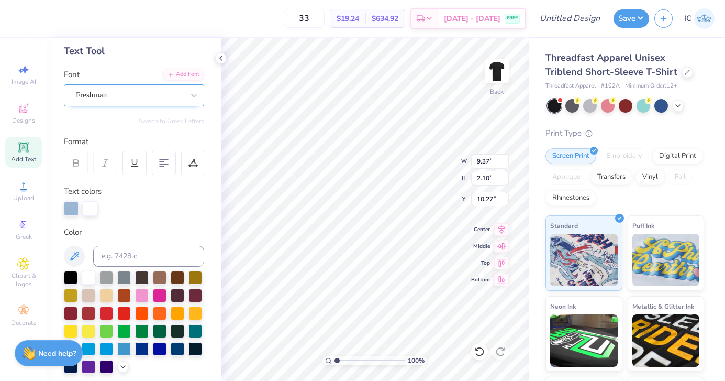
click at [143, 93] on div "Freshman" at bounding box center [130, 95] width 110 height 16
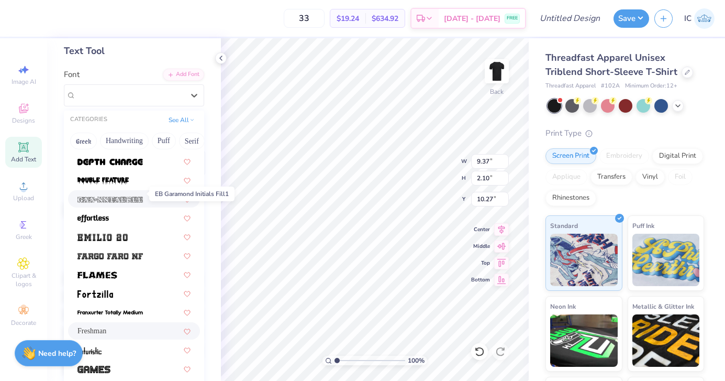
scroll to position [230, 0]
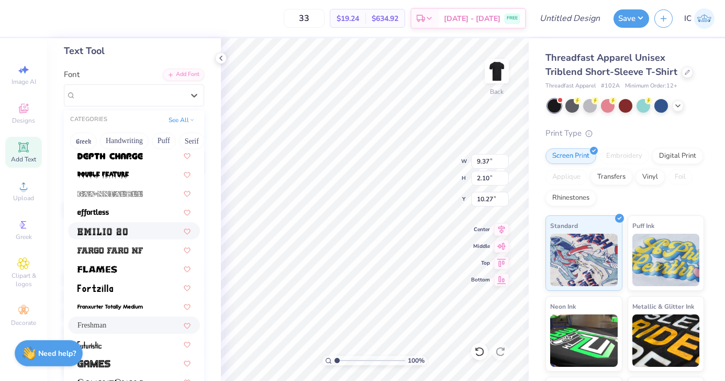
click at [123, 237] on div at bounding box center [134, 230] width 132 height 17
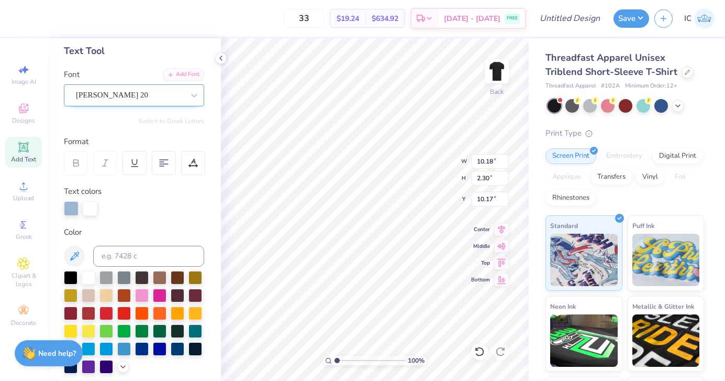
scroll to position [52, 0]
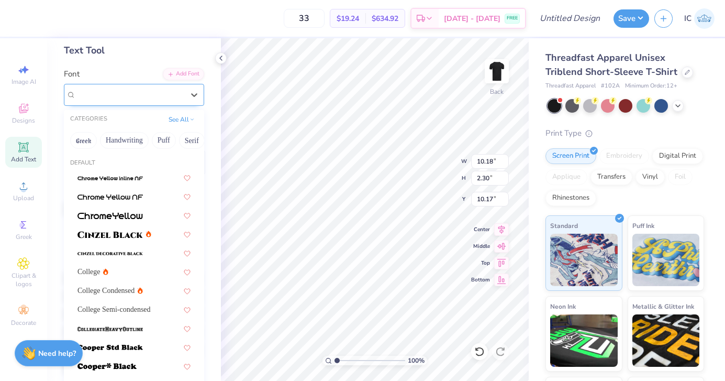
click at [169, 97] on div "Emilio 20" at bounding box center [130, 94] width 110 height 16
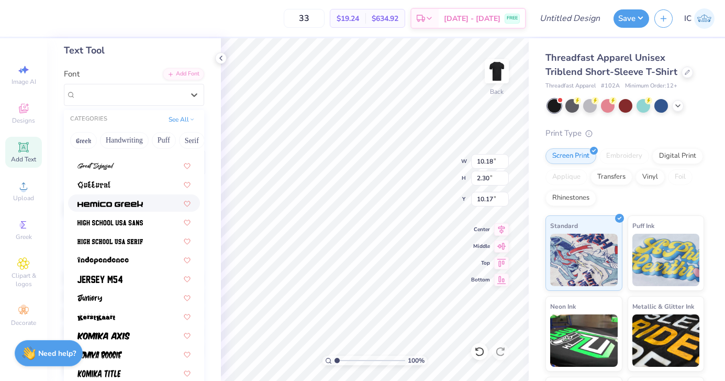
scroll to position [482, 0]
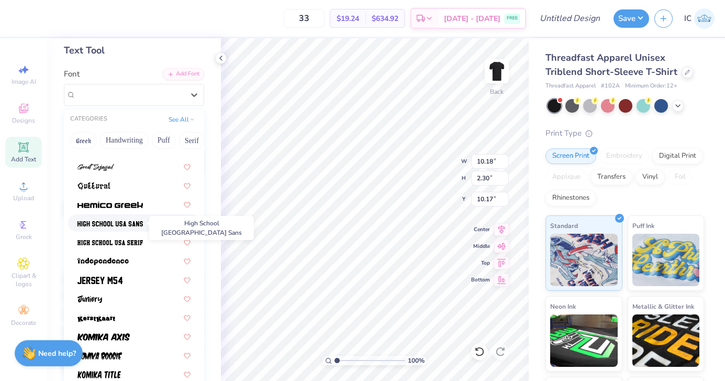
click at [124, 222] on img at bounding box center [110, 223] width 65 height 7
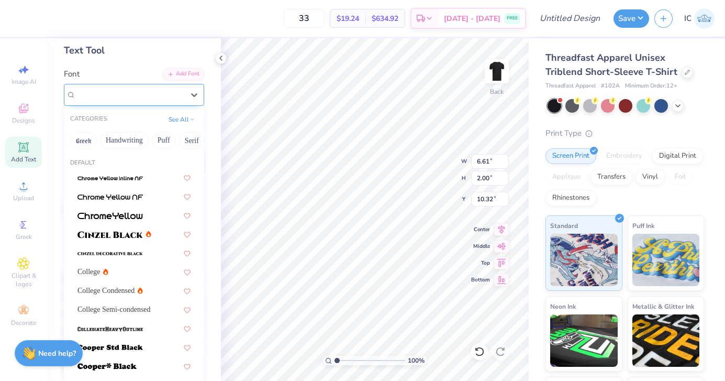
click at [128, 97] on div "High School USA Sans" at bounding box center [130, 94] width 110 height 16
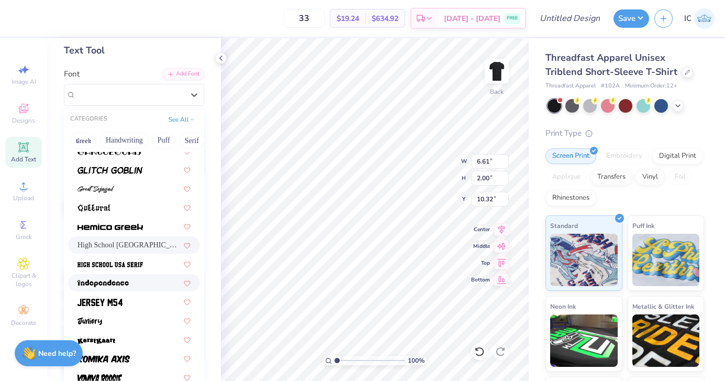
scroll to position [478, 0]
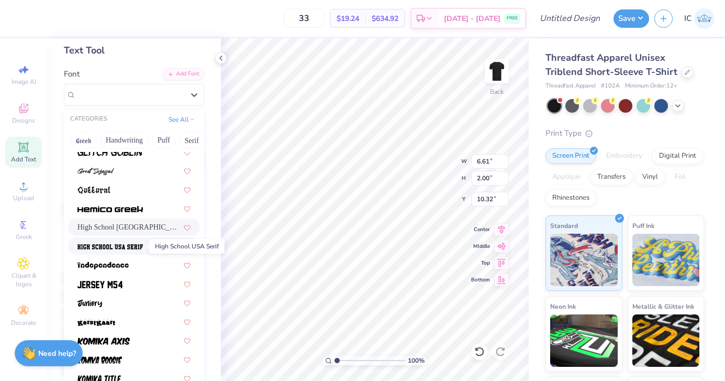
click at [125, 248] on img at bounding box center [110, 246] width 65 height 7
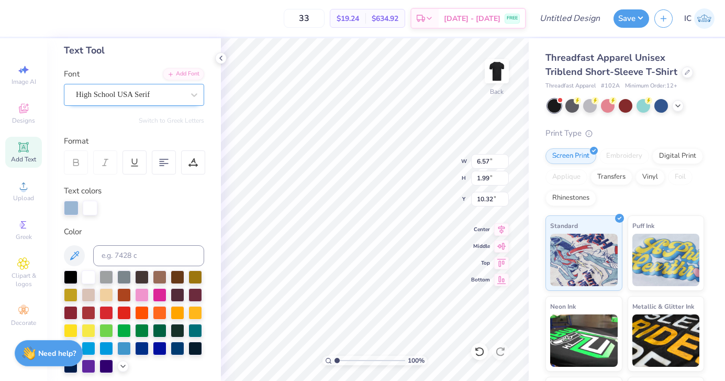
click at [133, 96] on div "High School USA Serif" at bounding box center [130, 94] width 110 height 16
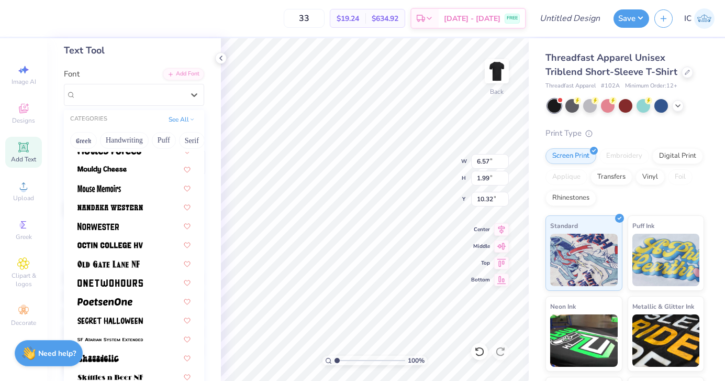
scroll to position [895, 0]
click at [107, 227] on img at bounding box center [98, 225] width 41 height 7
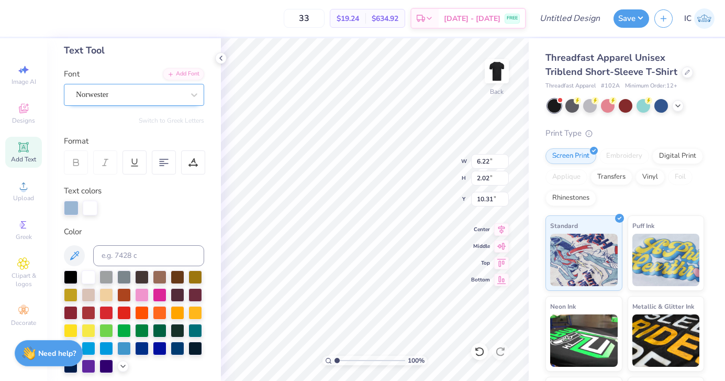
click at [184, 99] on div "Norwester" at bounding box center [130, 94] width 110 height 16
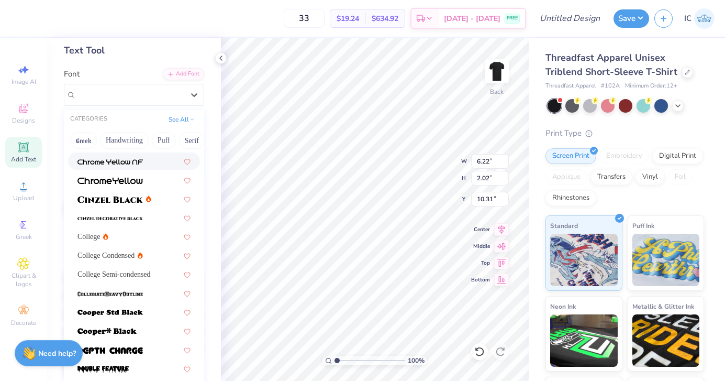
scroll to position [42, 0]
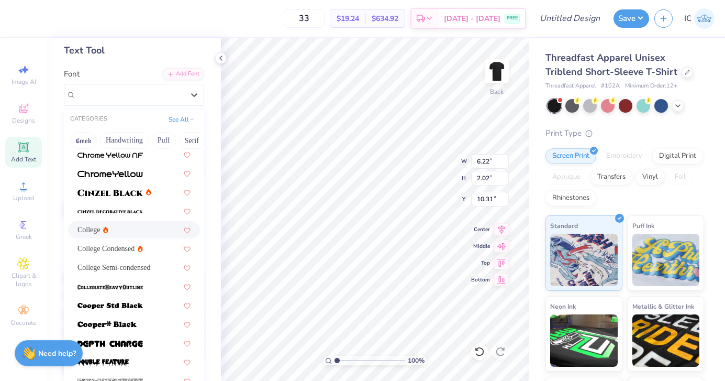
click at [122, 230] on div "College" at bounding box center [134, 229] width 113 height 11
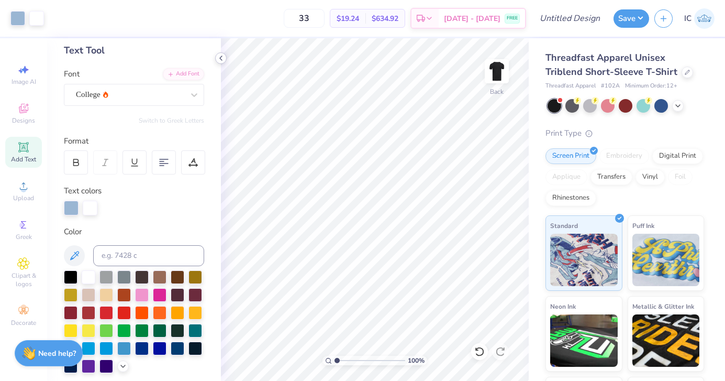
click at [223, 56] on icon at bounding box center [221, 58] width 8 height 8
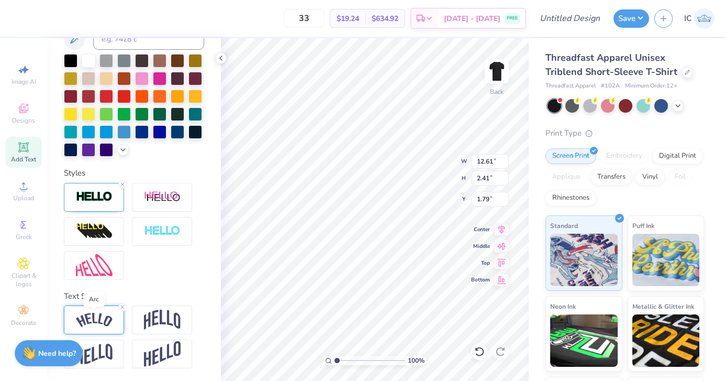
click at [96, 321] on img at bounding box center [94, 320] width 37 height 14
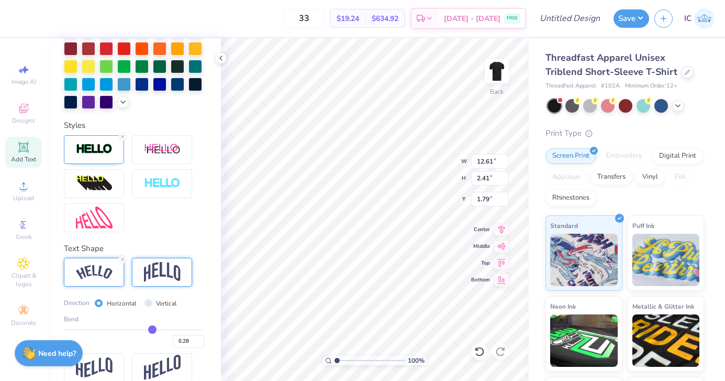
scroll to position [317, 0]
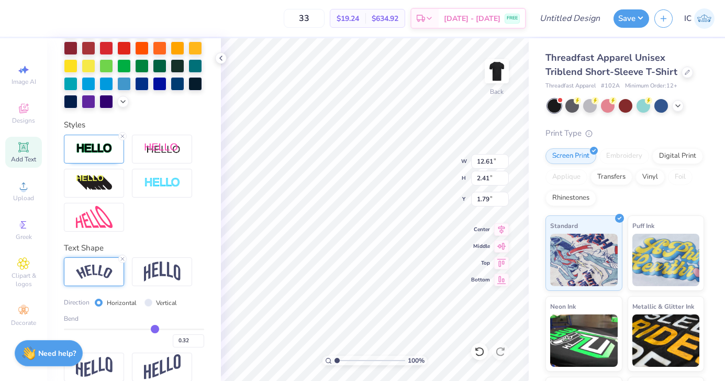
click at [155, 328] on input "range" at bounding box center [134, 329] width 140 height 2
click at [218, 57] on icon at bounding box center [221, 58] width 8 height 8
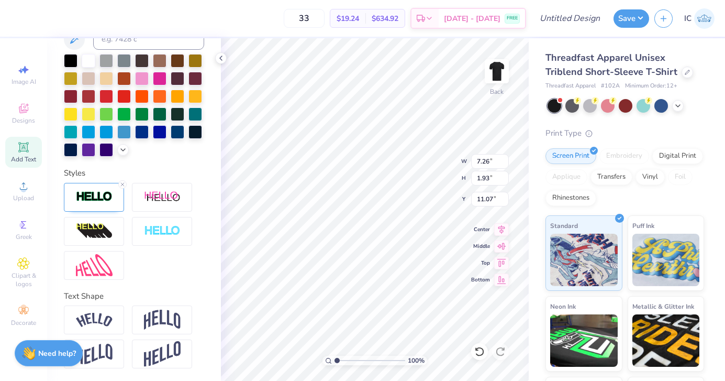
click at [214, 222] on div "Personalized Names Personalized Numbers Text Tool Add Font Font College Switch …" at bounding box center [134, 209] width 174 height 343
click at [215, 57] on div at bounding box center [221, 58] width 12 height 12
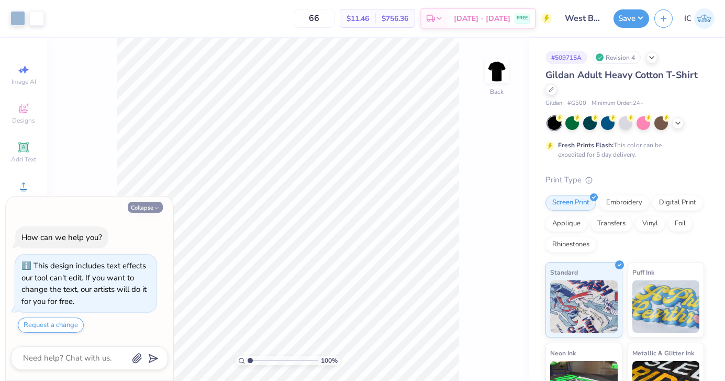
click at [144, 207] on button "Collapse" at bounding box center [145, 207] width 35 height 11
type textarea "x"
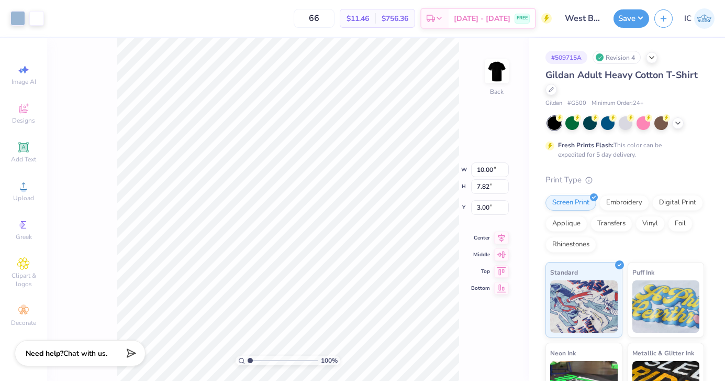
type input "10.02"
type input "7.85"
